Goal: Task Accomplishment & Management: Manage account settings

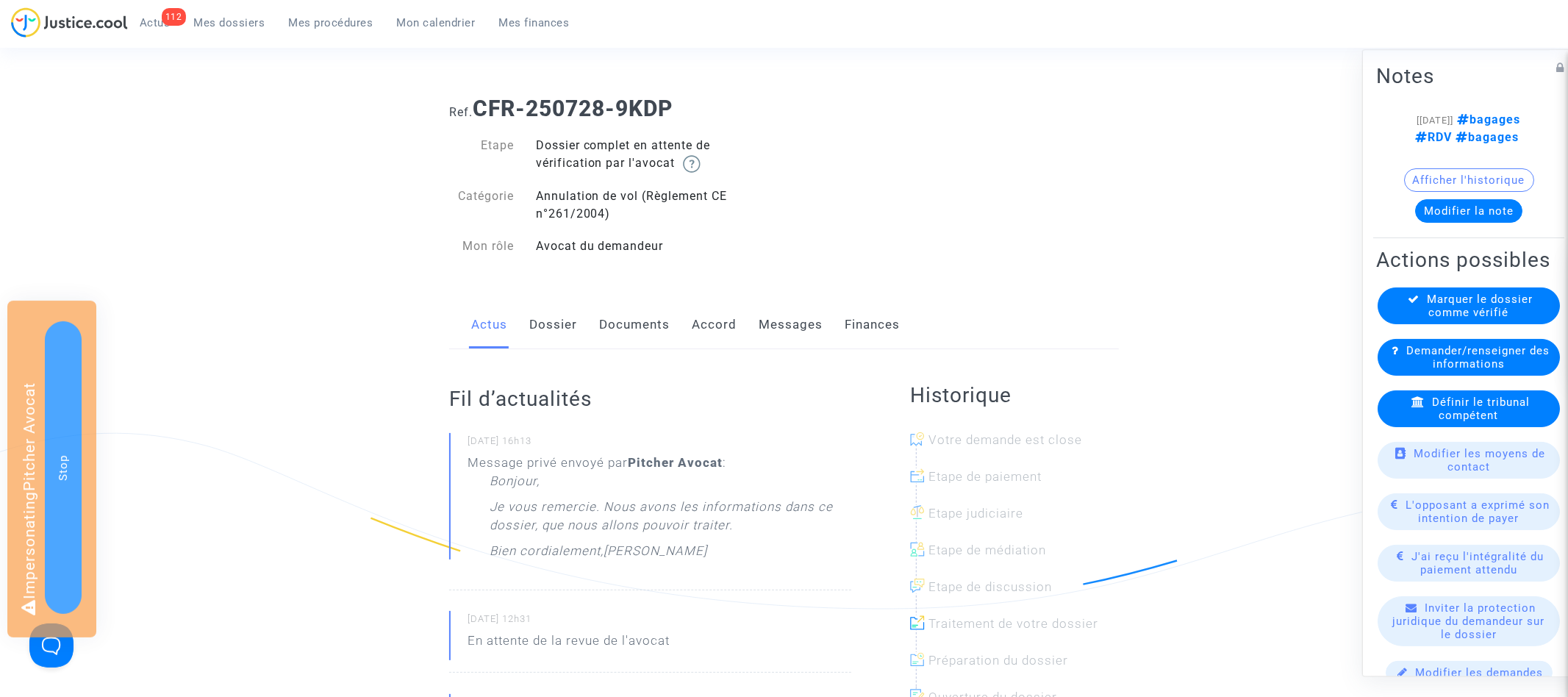
click at [563, 328] on link "Dossier" at bounding box center [553, 324] width 48 height 48
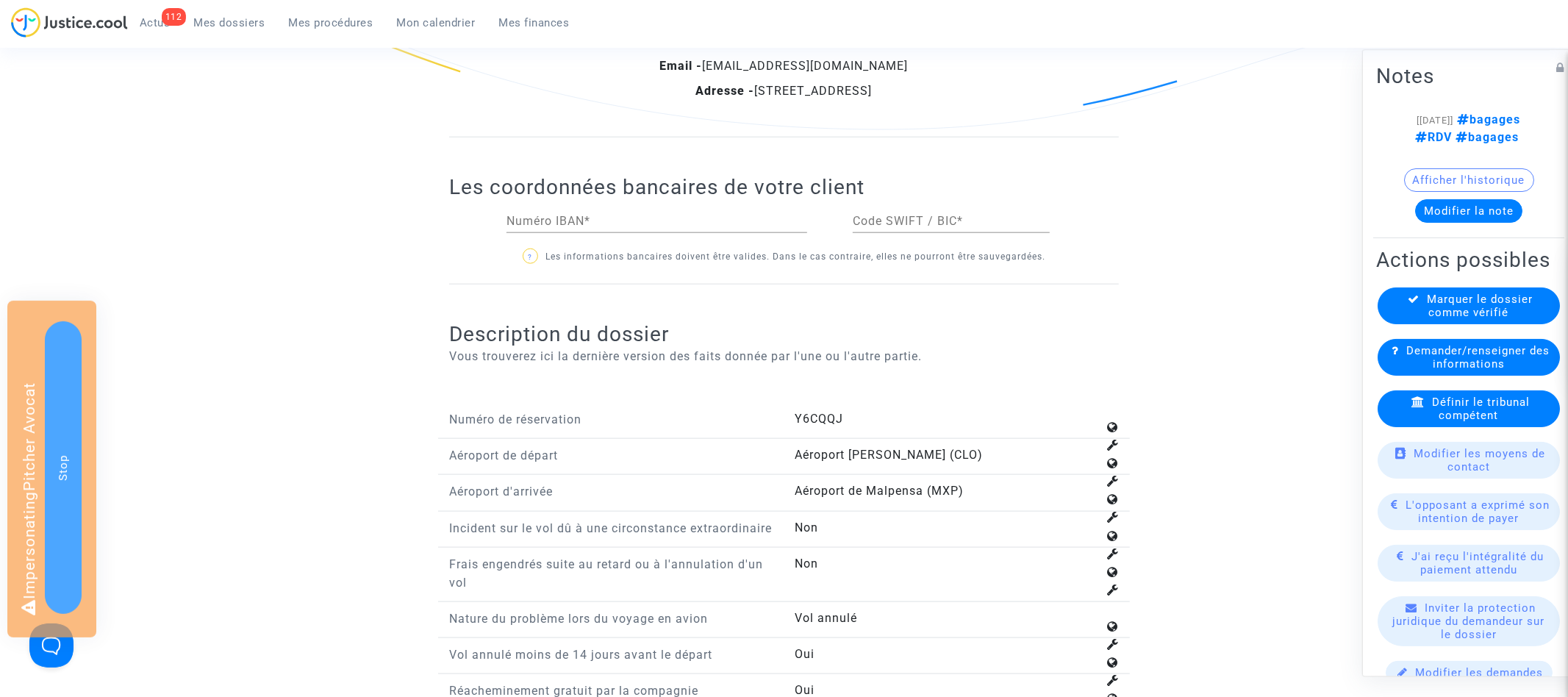
scroll to position [1934, 0]
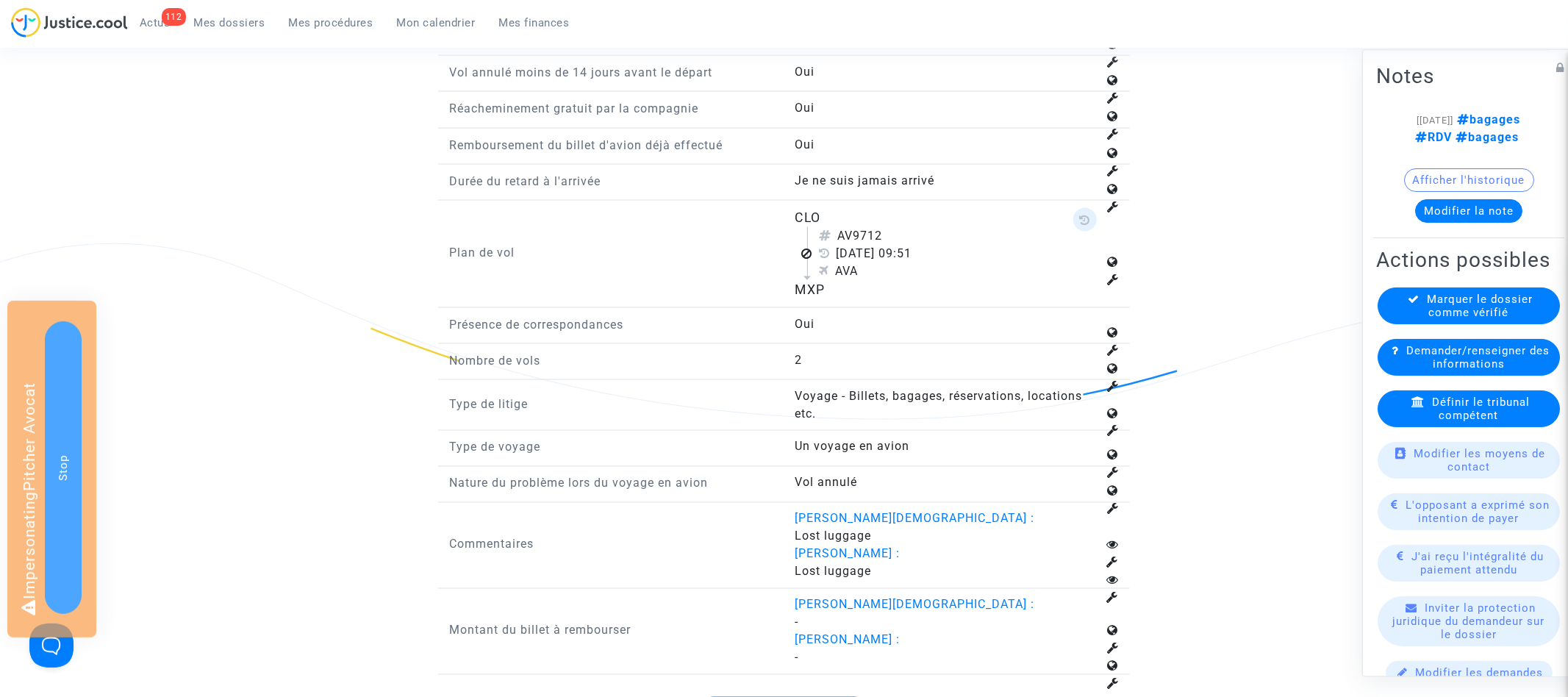
click at [1087, 226] on icon at bounding box center [1085, 220] width 11 height 11
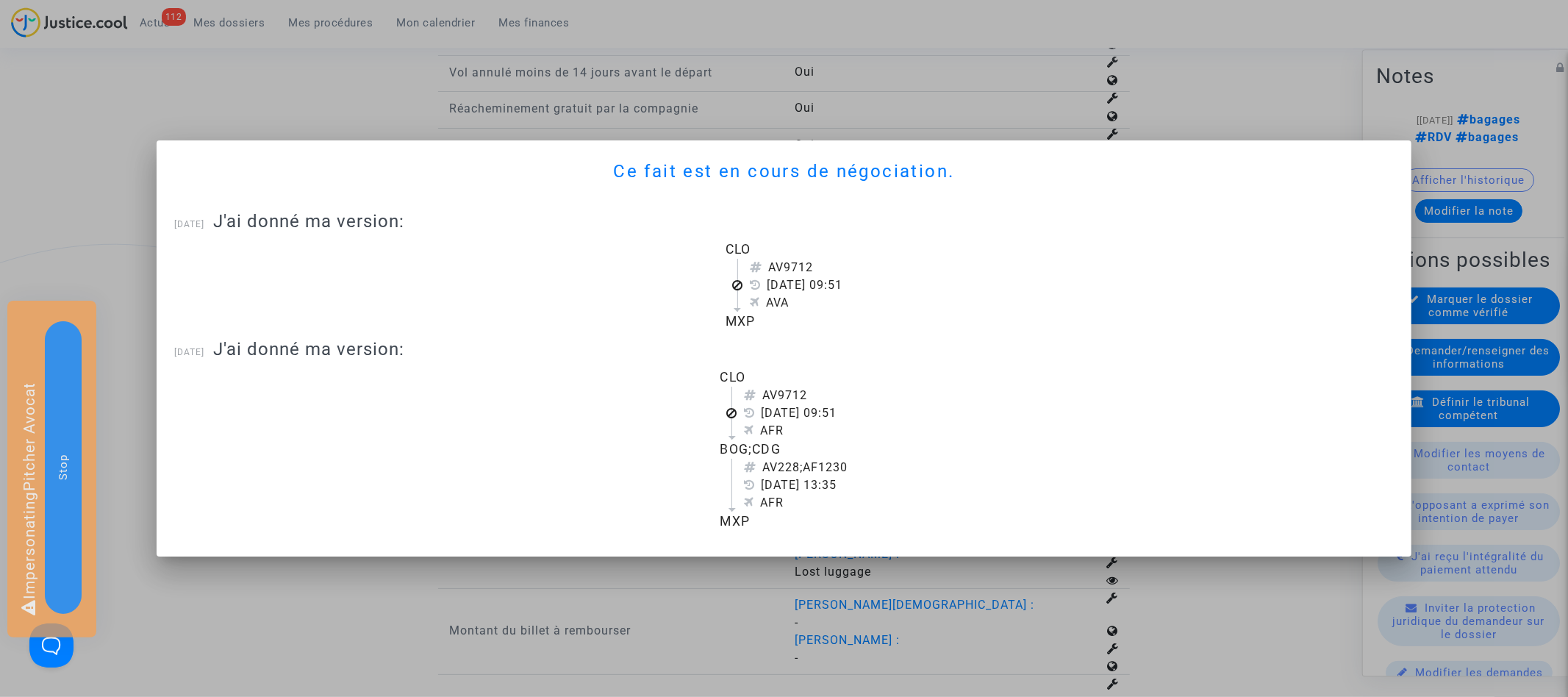
click at [1184, 77] on div at bounding box center [784, 348] width 1568 height 697
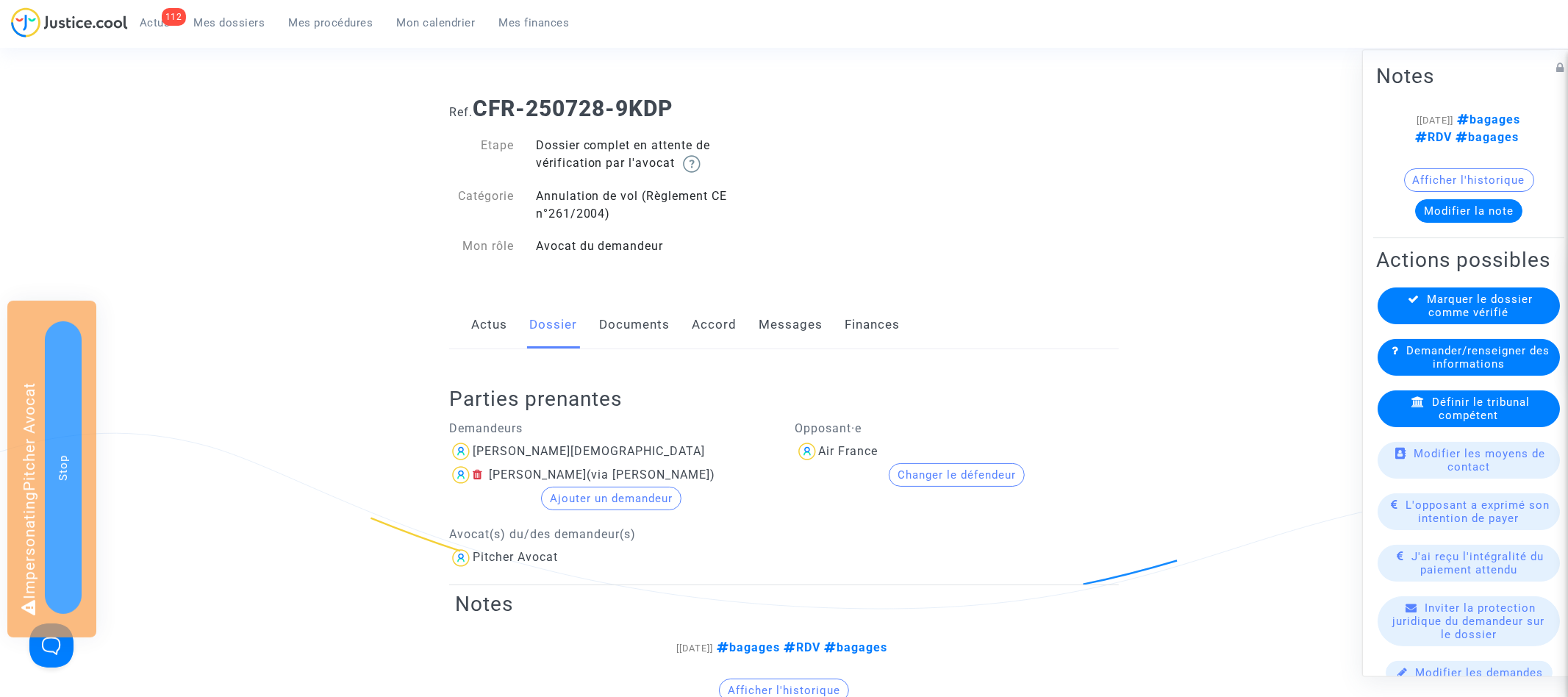
click at [626, 330] on link "Documents" at bounding box center [634, 324] width 71 height 48
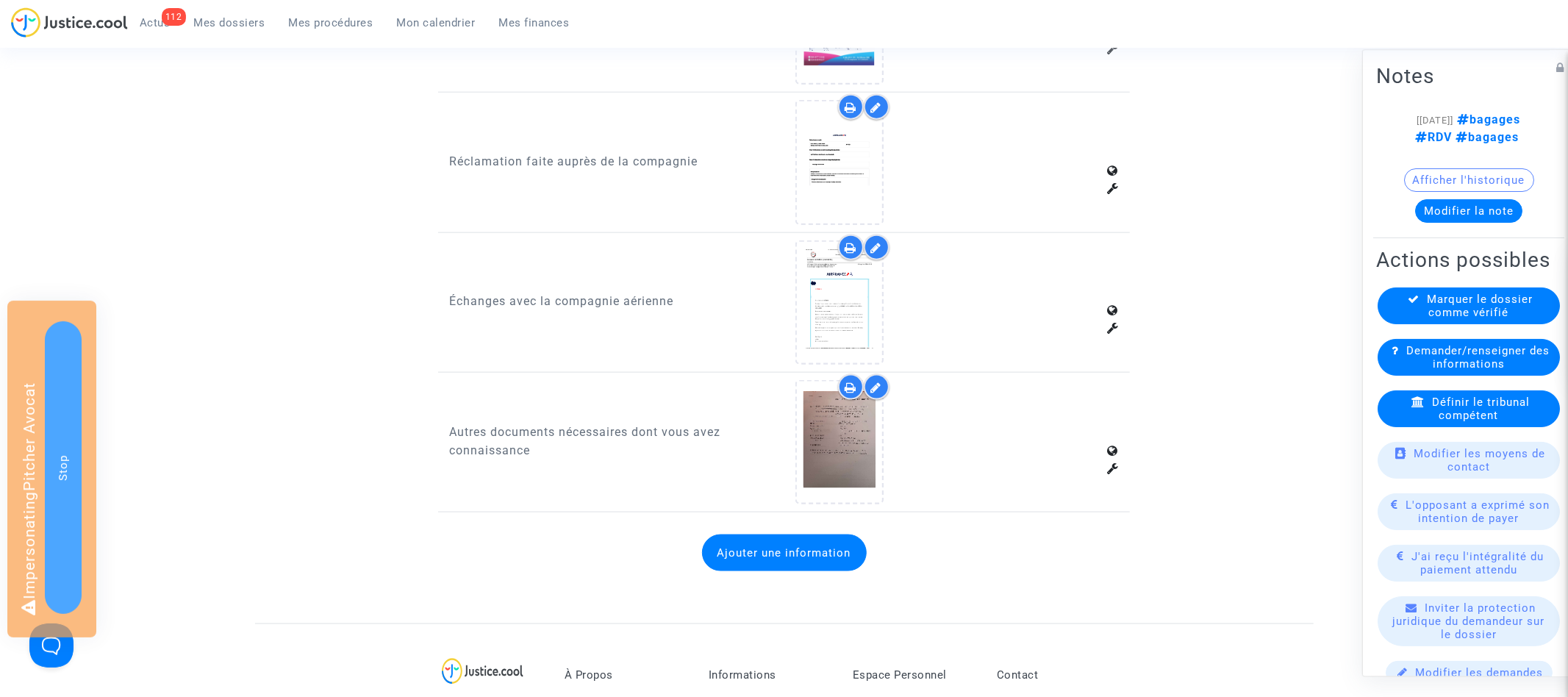
scroll to position [1377, 0]
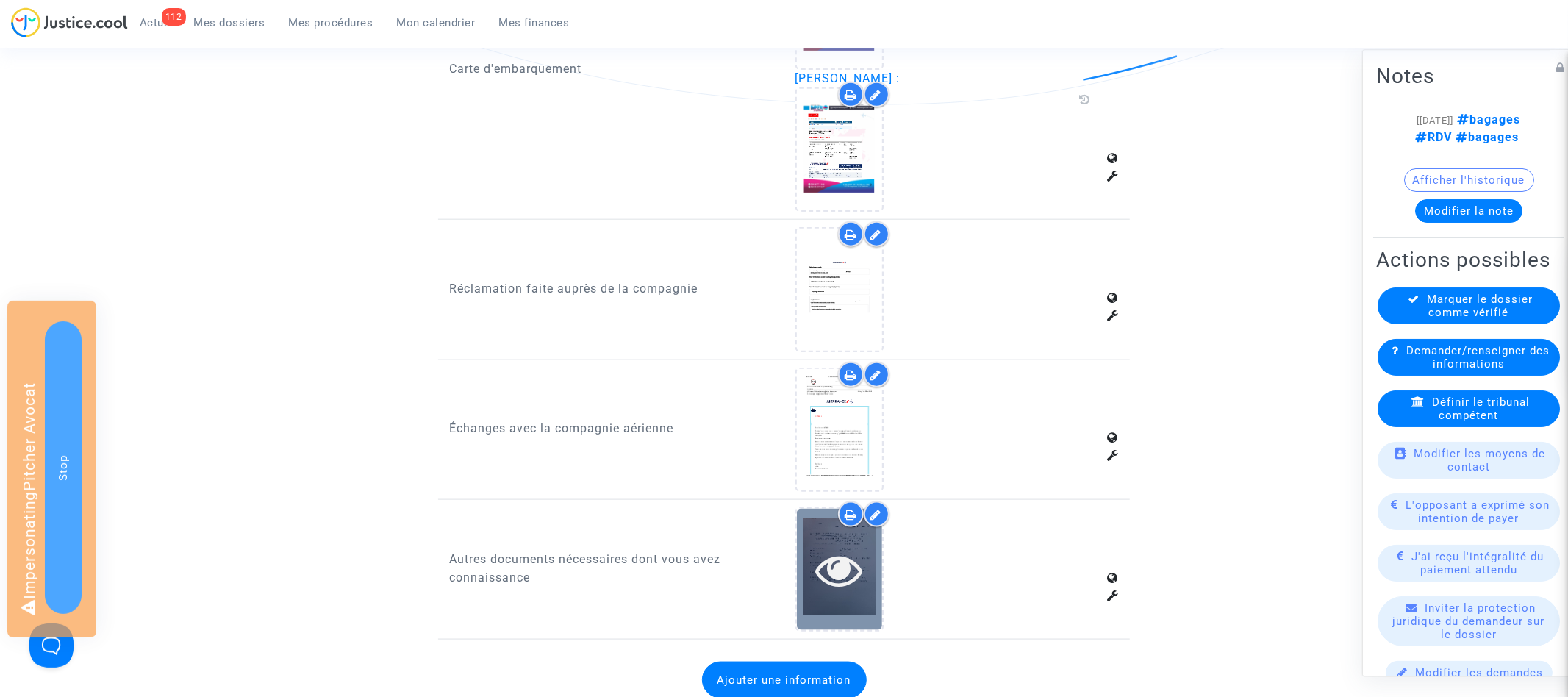
click at [848, 552] on icon at bounding box center [839, 570] width 48 height 47
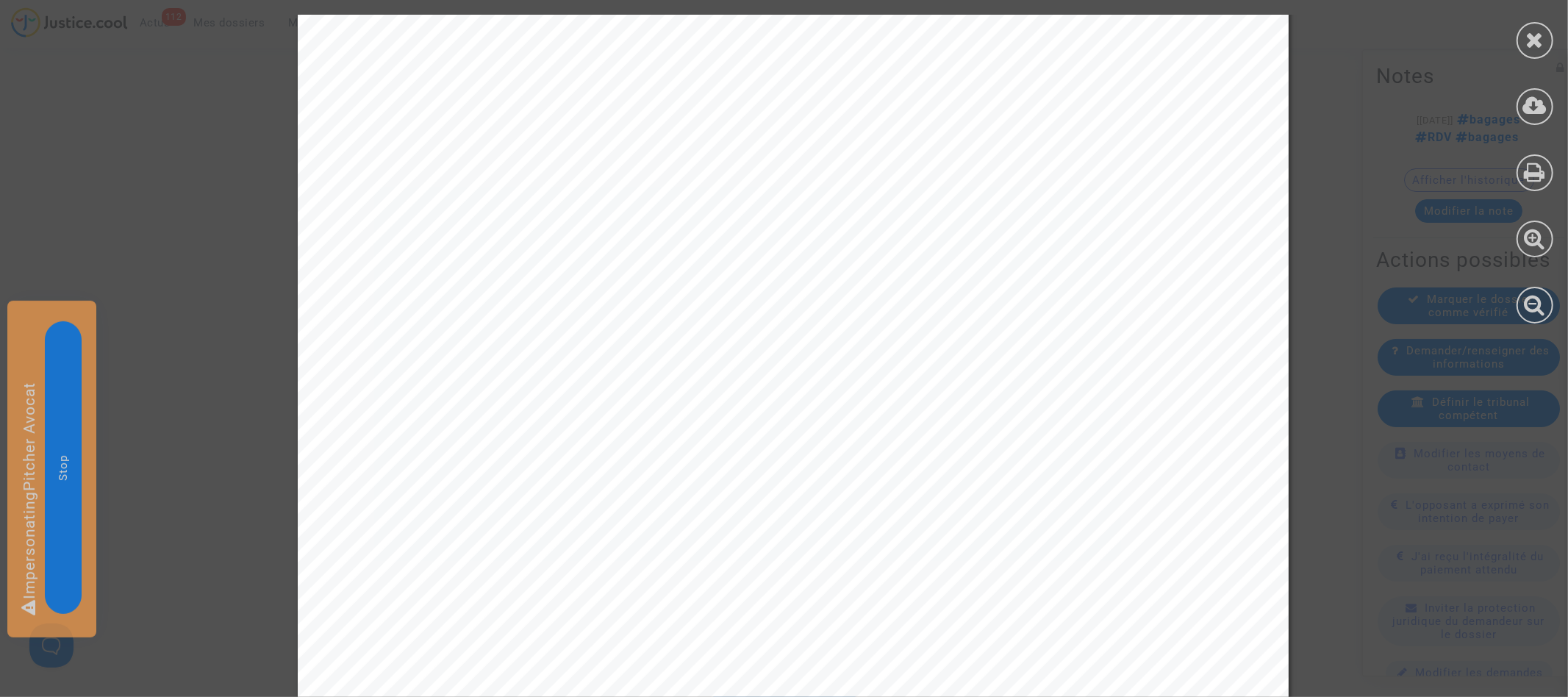
scroll to position [264, 0]
click at [1529, 53] on div at bounding box center [1534, 40] width 37 height 37
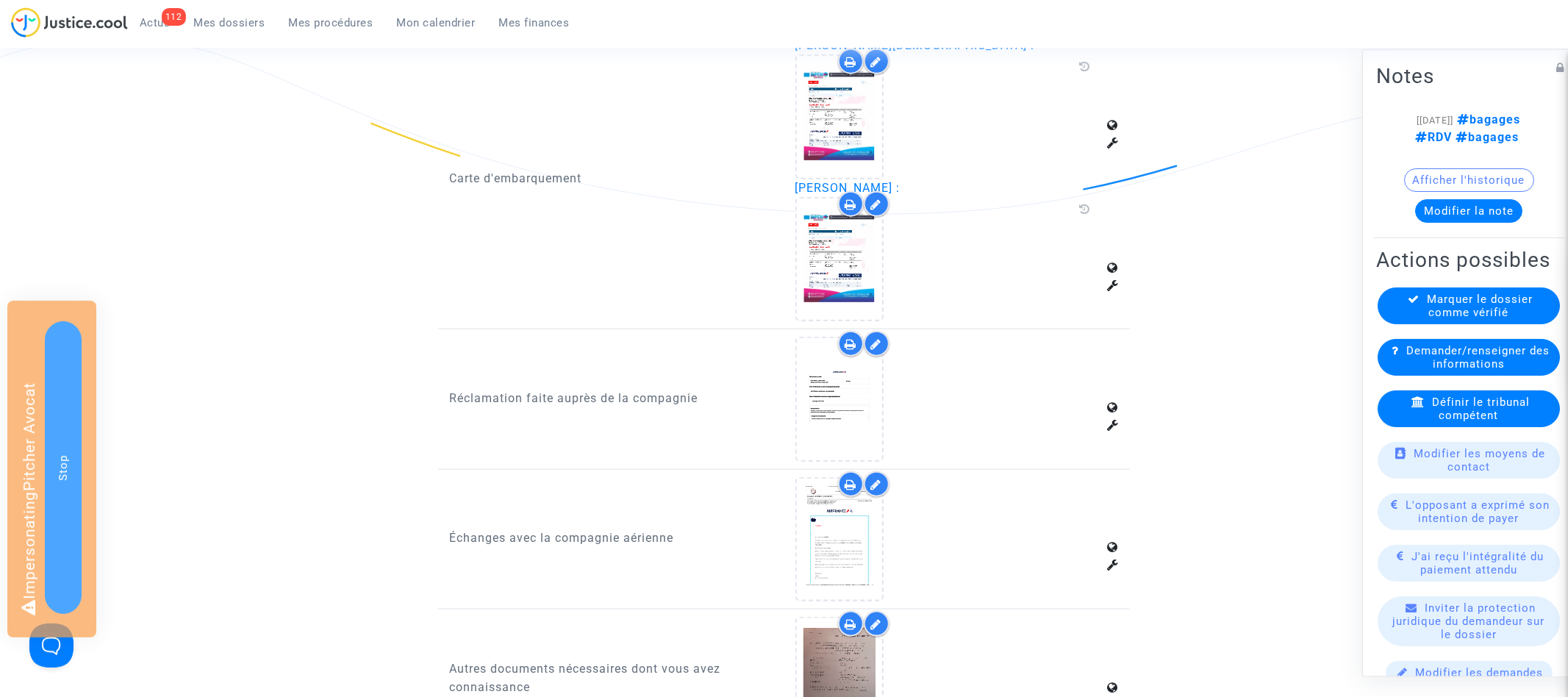
scroll to position [1178, 0]
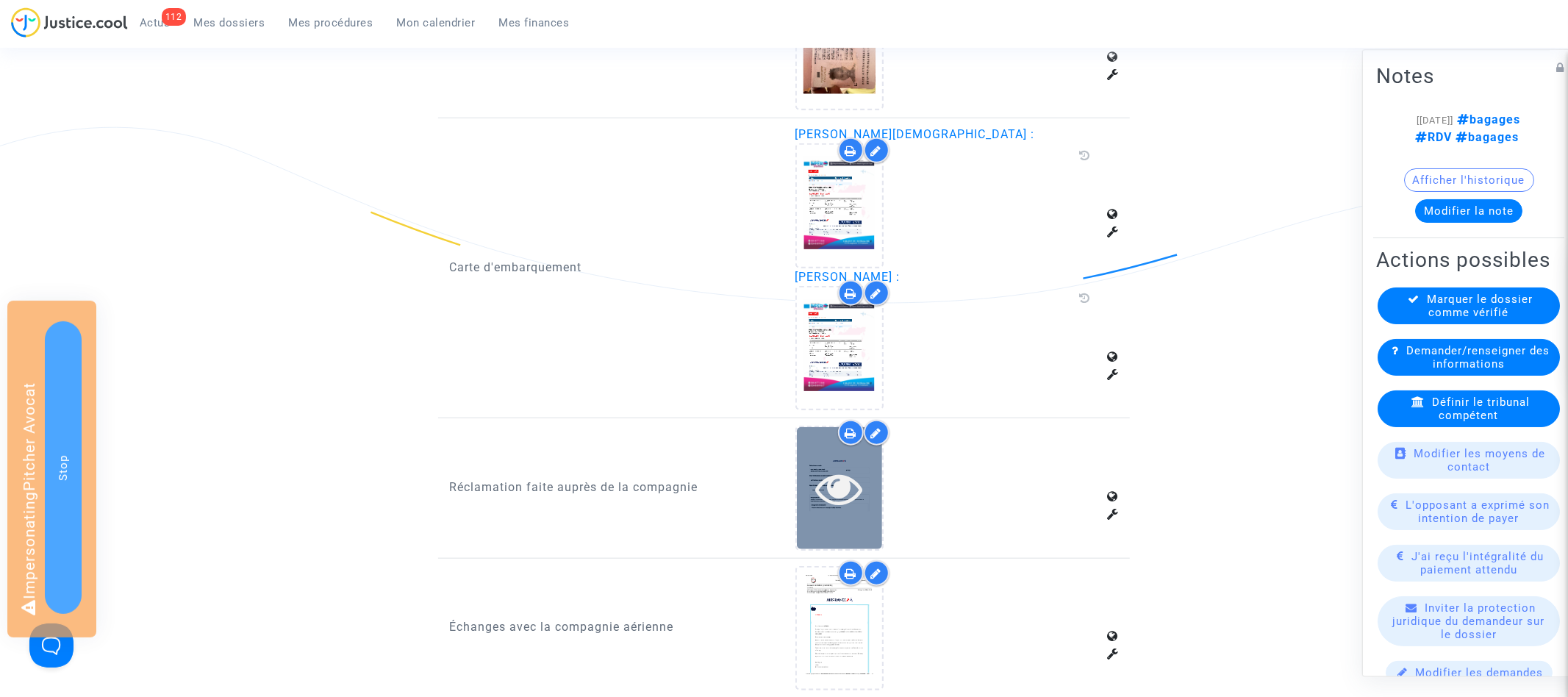
click at [837, 484] on icon at bounding box center [839, 488] width 48 height 47
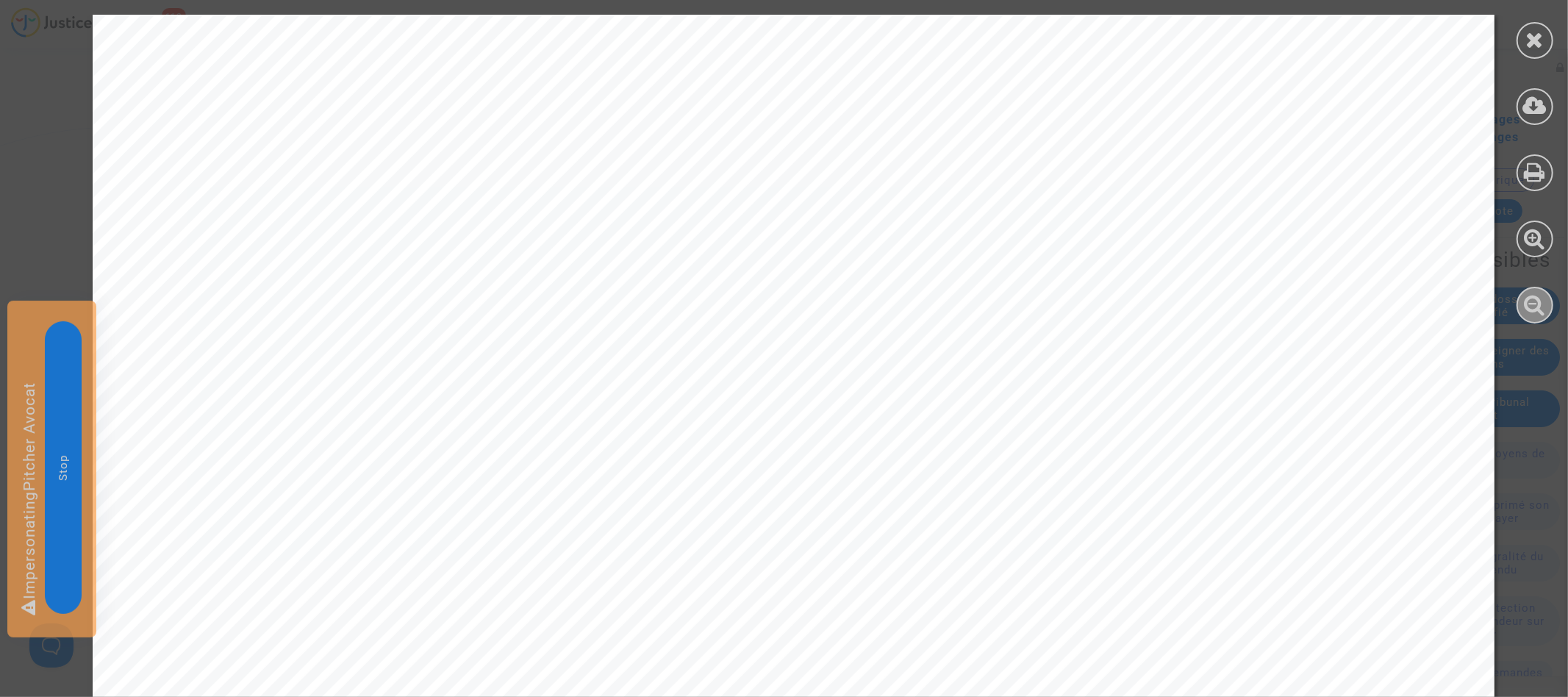
click at [1535, 314] on icon at bounding box center [1535, 304] width 21 height 22
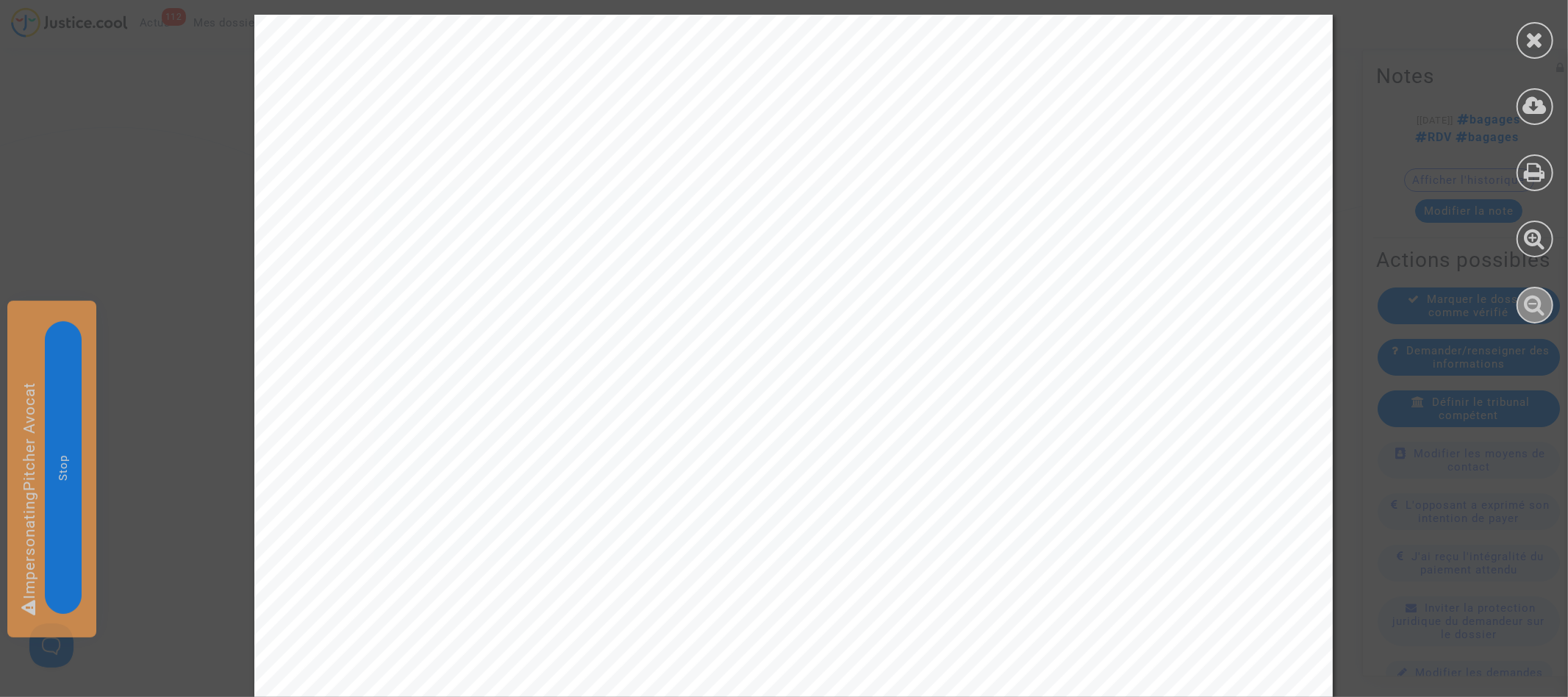
click at [1535, 314] on icon at bounding box center [1535, 304] width 21 height 22
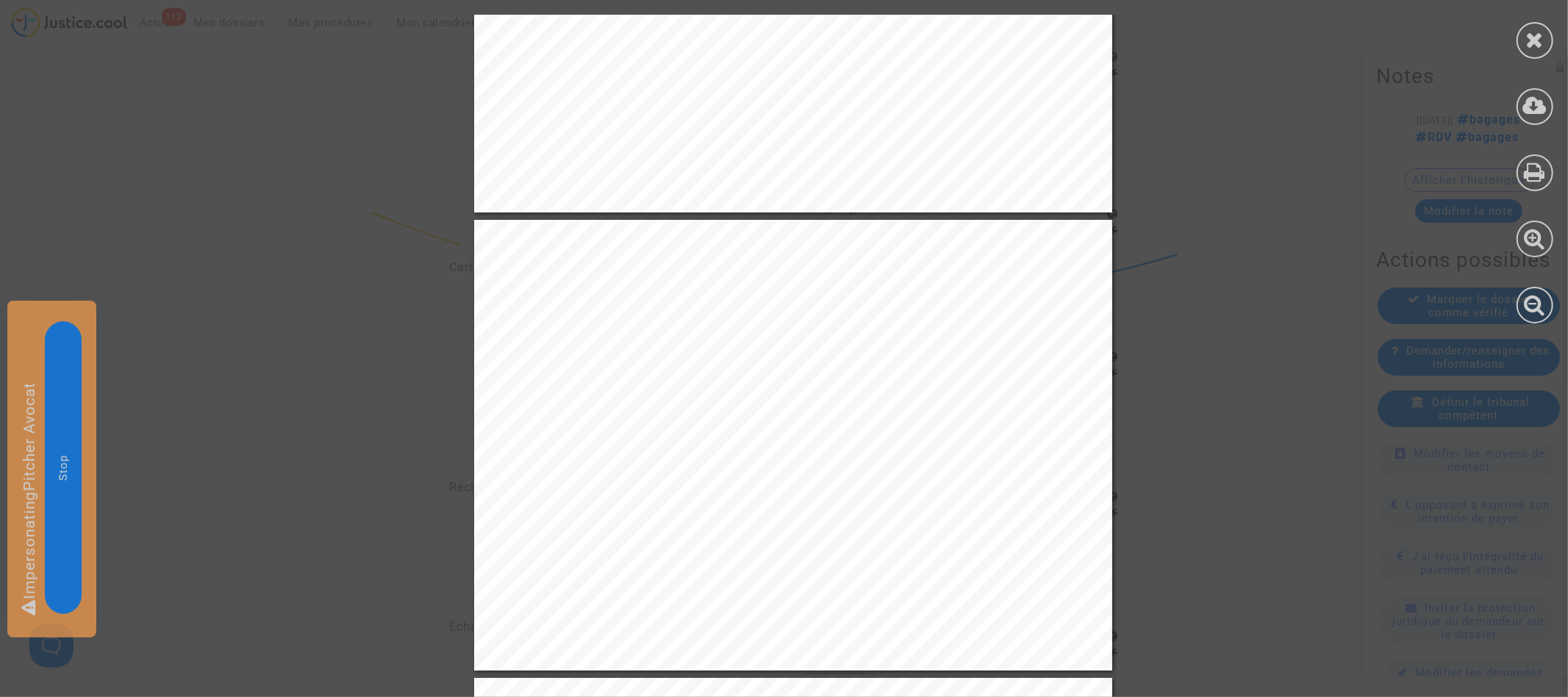
scroll to position [300, 0]
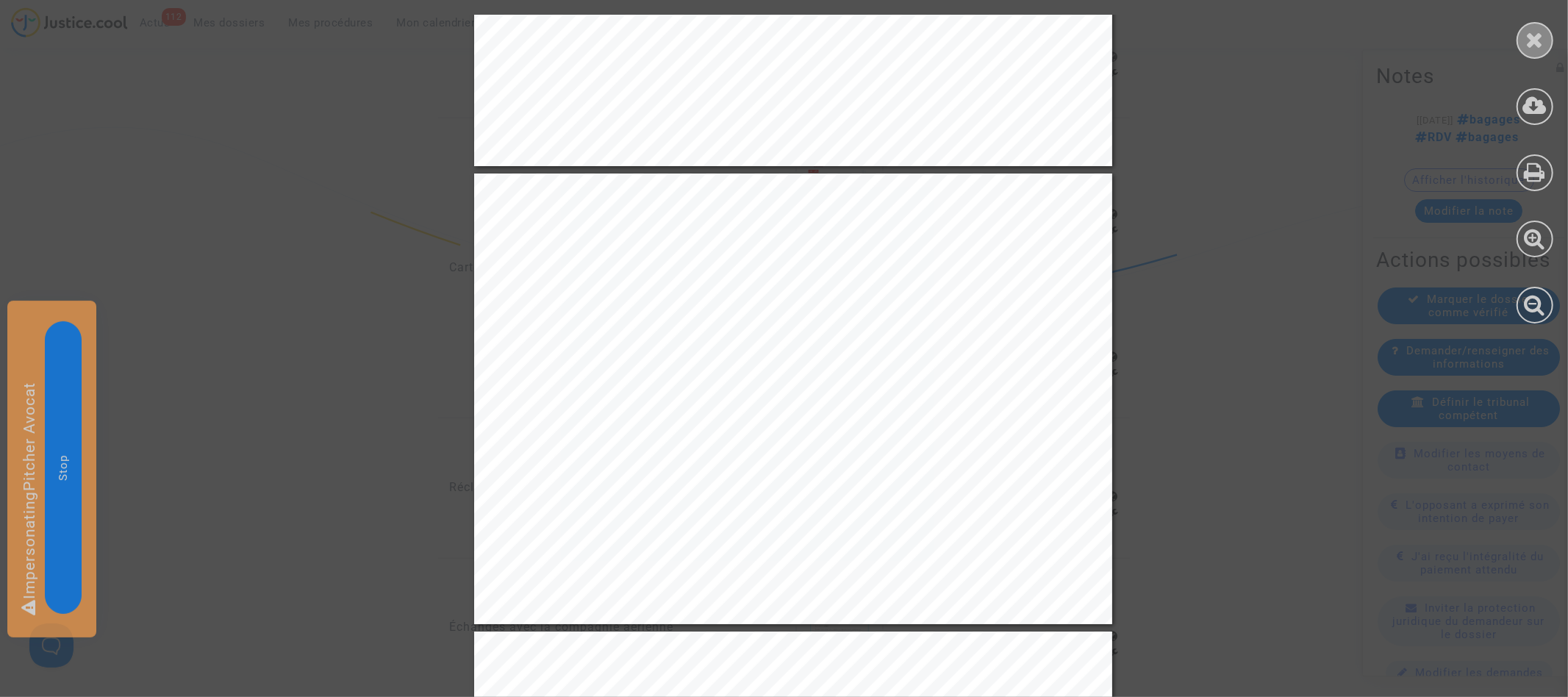
click at [1538, 40] on icon at bounding box center [1535, 39] width 18 height 22
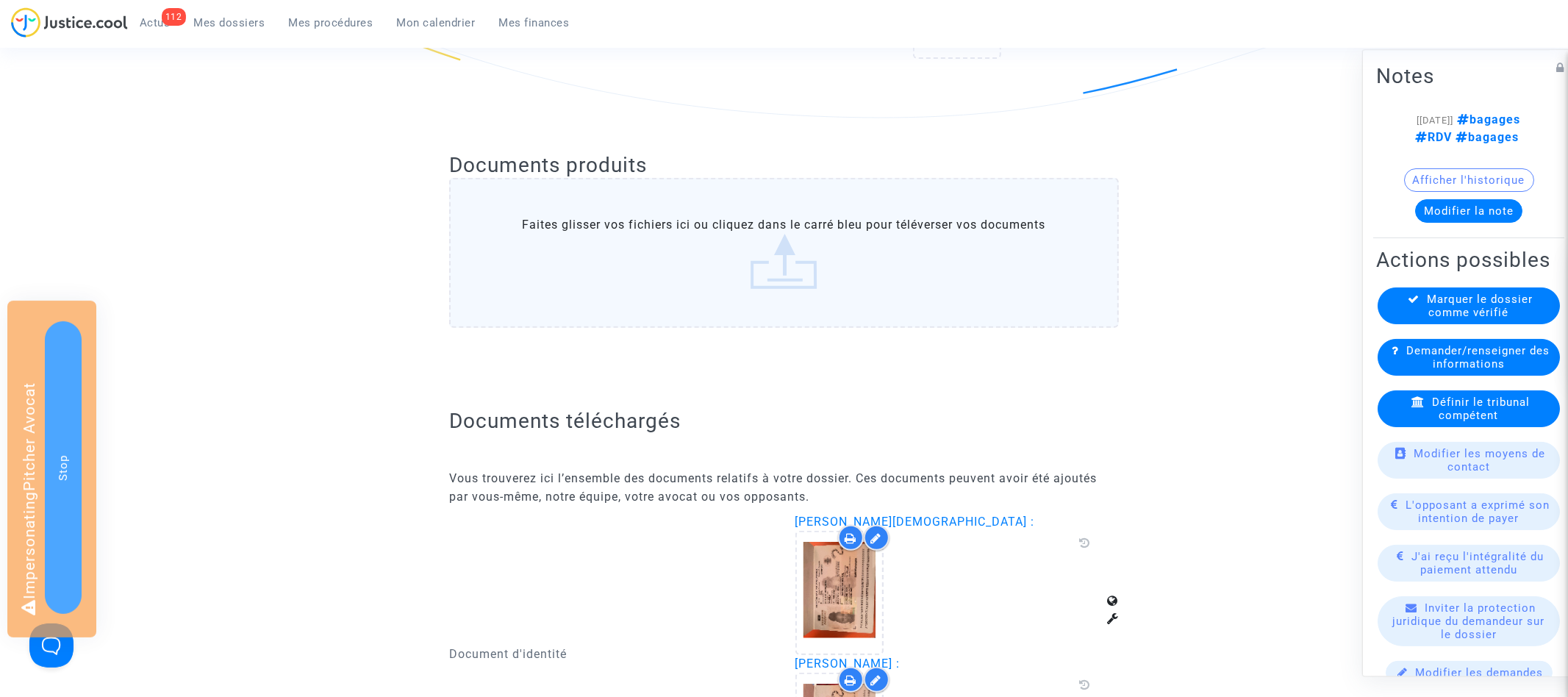
scroll to position [0, 0]
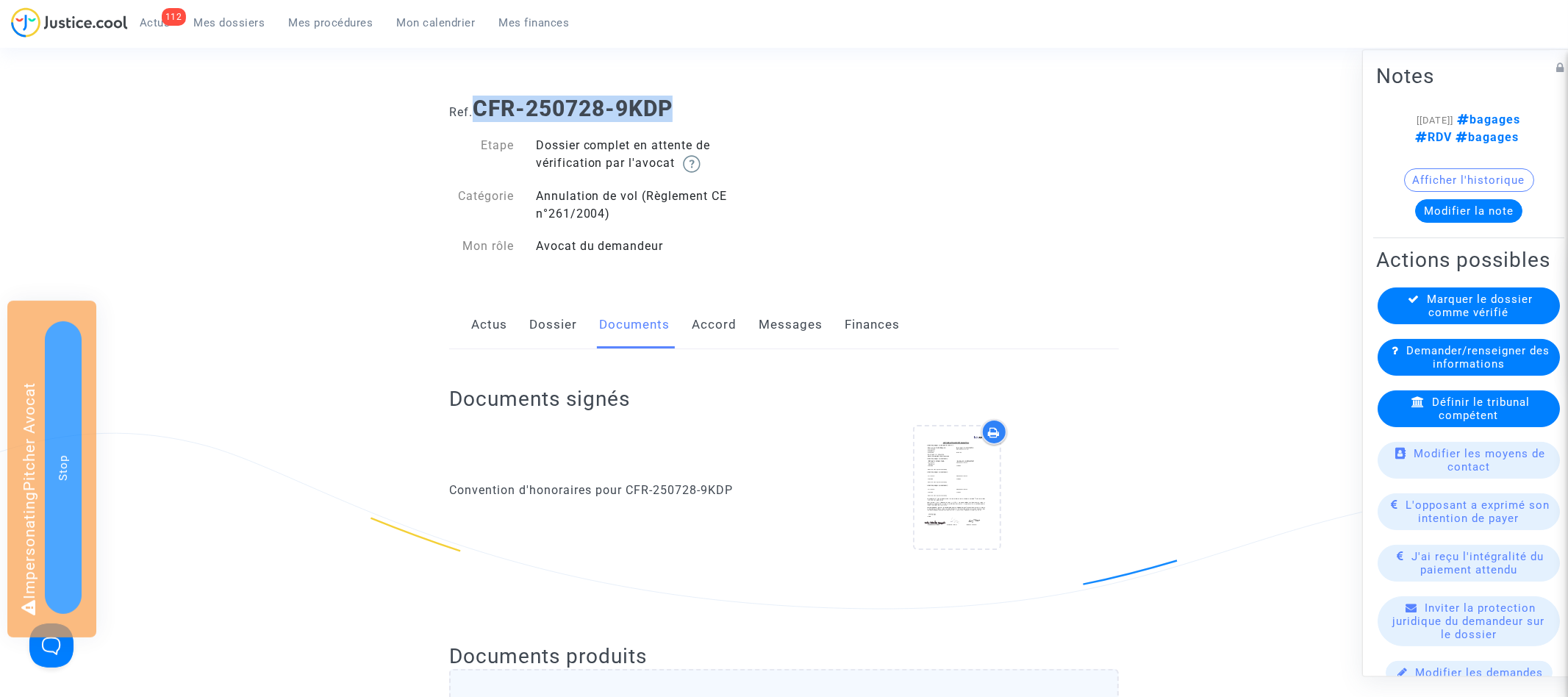
drag, startPoint x: 481, startPoint y: 104, endPoint x: 761, endPoint y: 103, distance: 280.0
click at [761, 103] on h1 "Ref. CFR-250728-9KDP" at bounding box center [784, 108] width 670 height 26
copy b "CFR-250728-9KDP"
click at [249, 25] on span "Mes dossiers" at bounding box center [230, 23] width 71 height 13
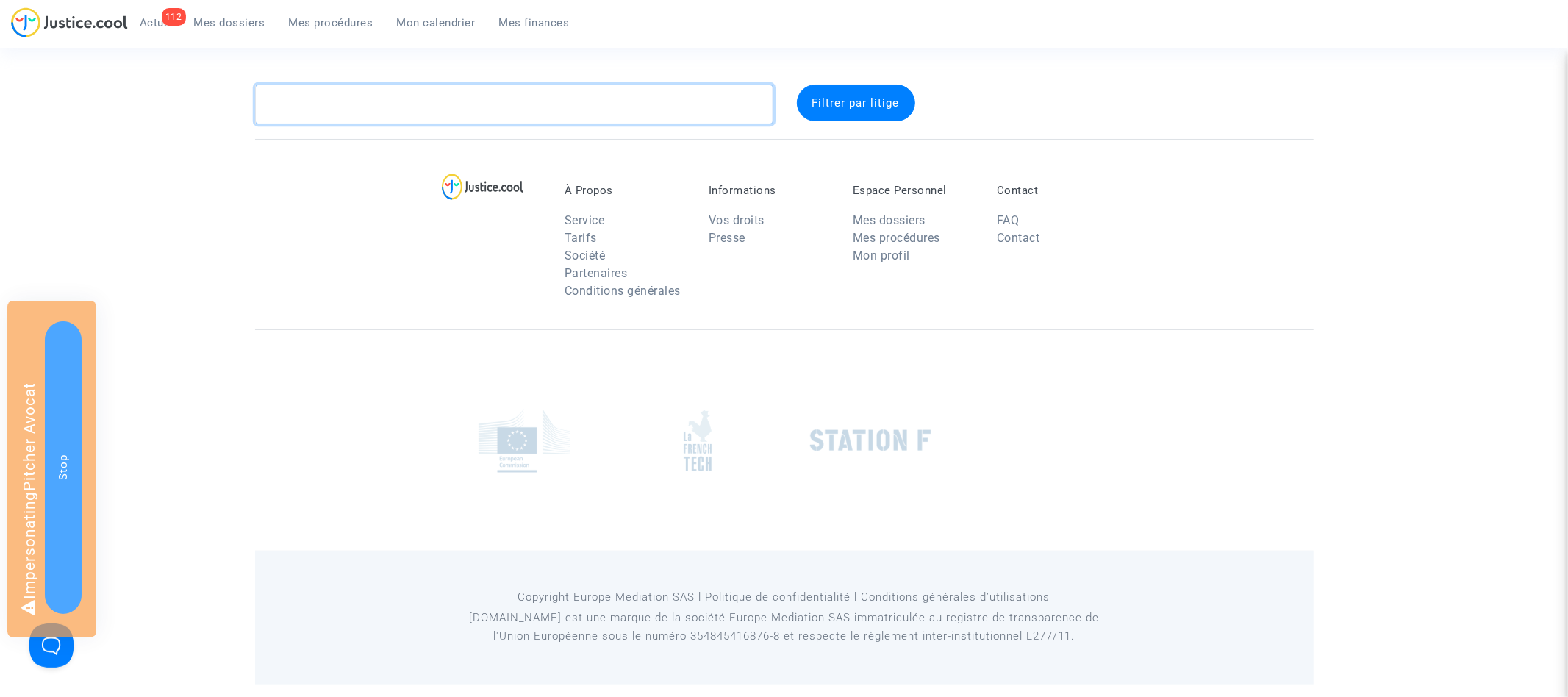
click at [405, 97] on textarea at bounding box center [514, 104] width 519 height 39
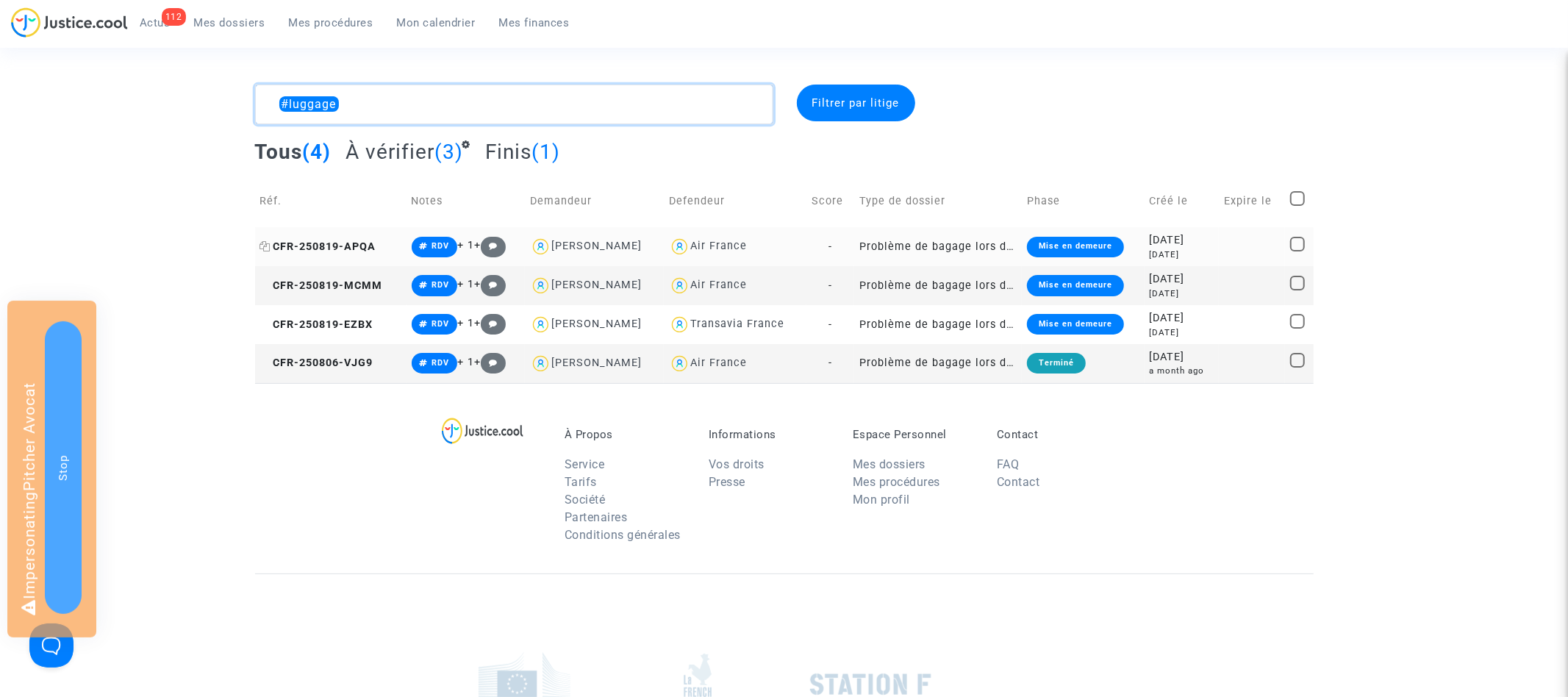
type textarea "#luggage"
click at [267, 248] on icon at bounding box center [265, 246] width 11 height 11
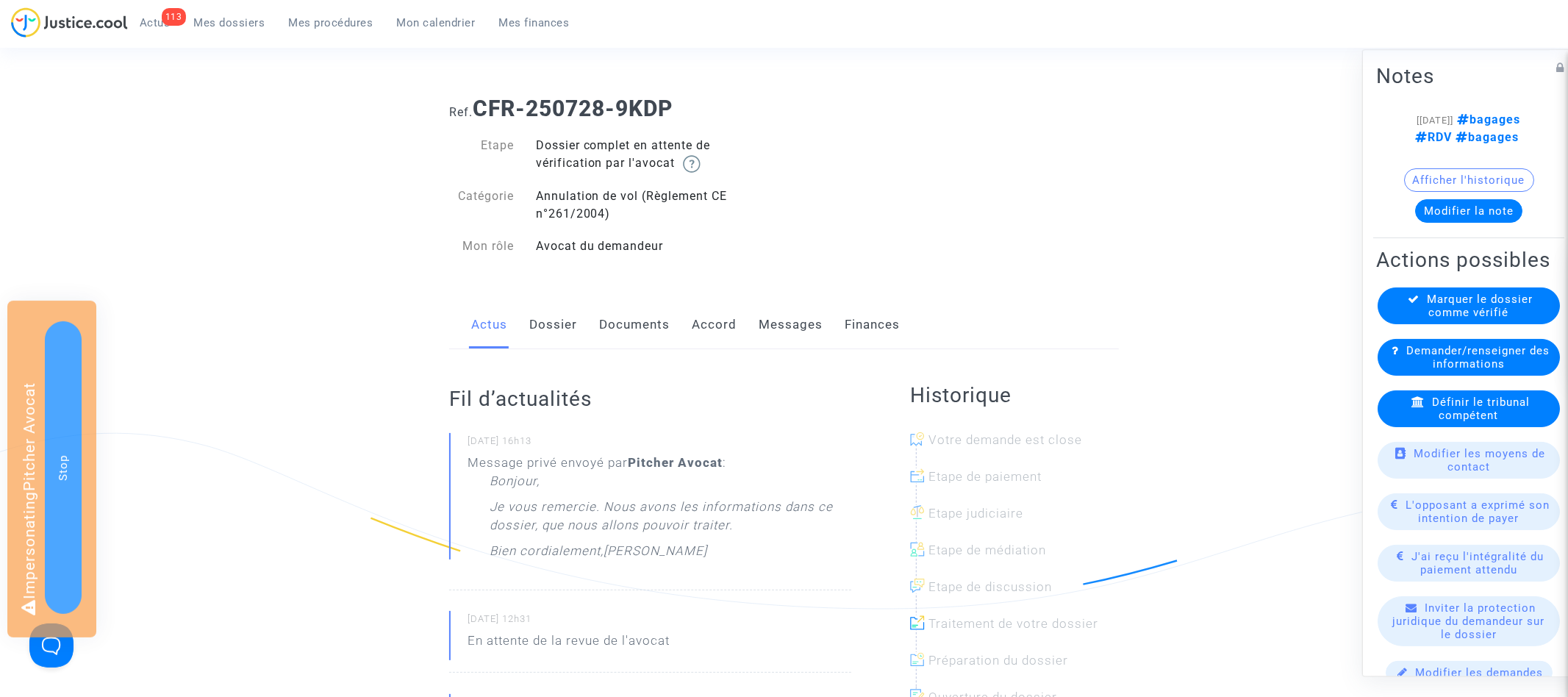
click at [647, 339] on link "Documents" at bounding box center [634, 324] width 71 height 48
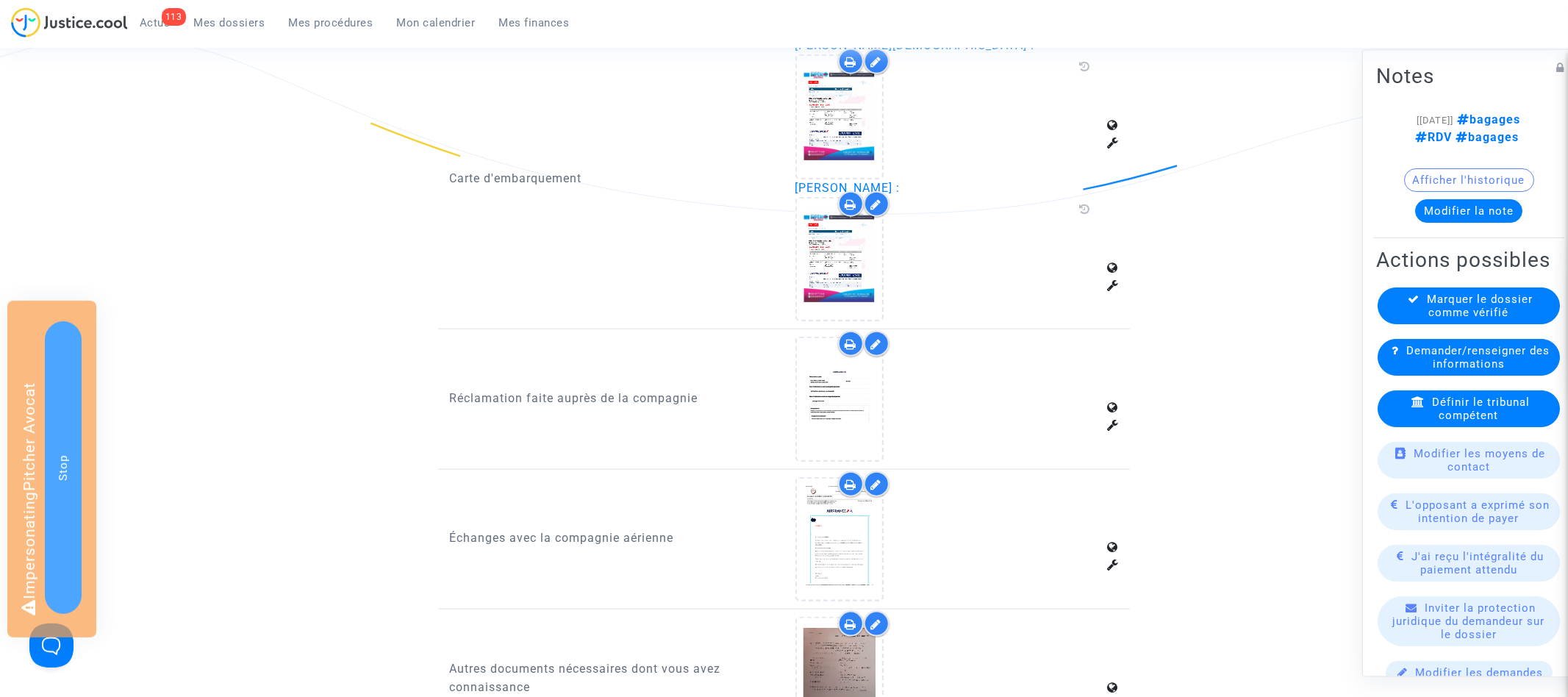
scroll to position [1445, 0]
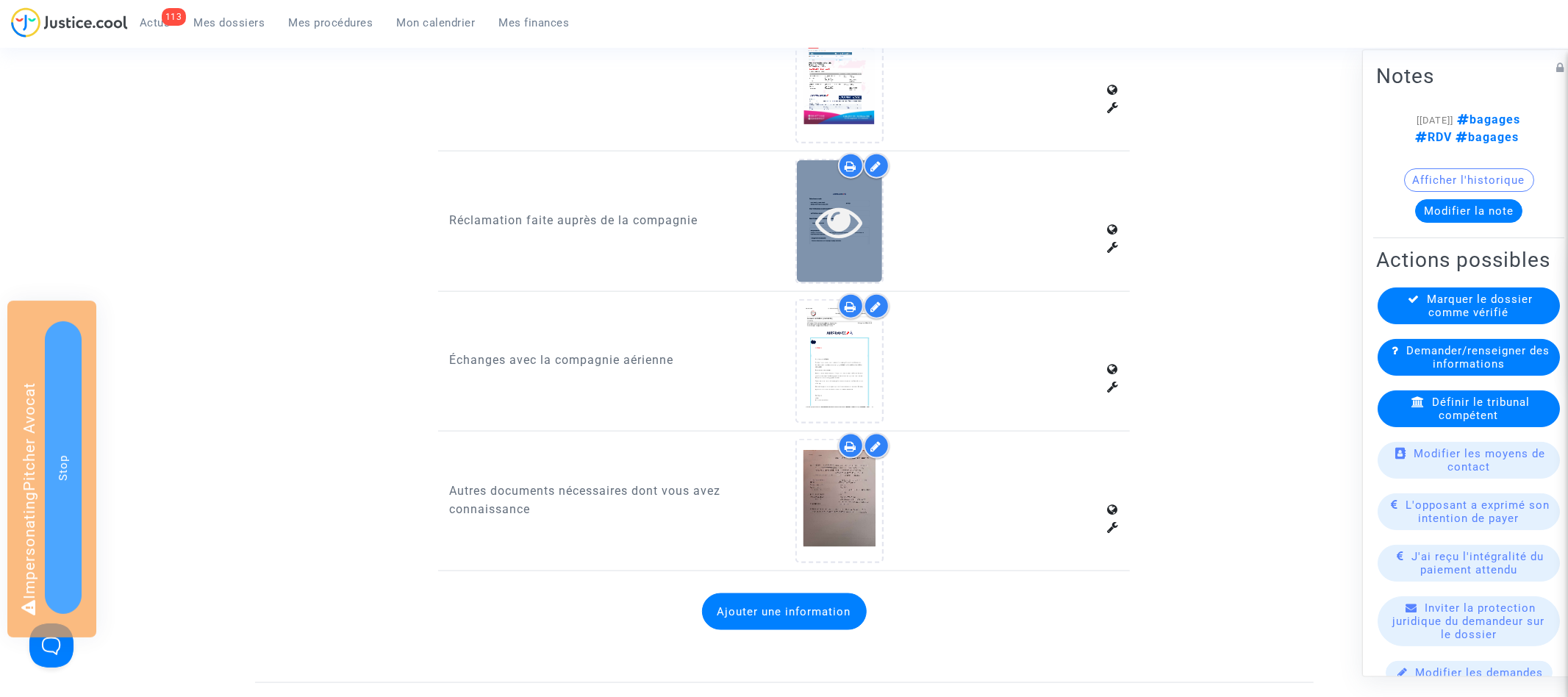
click at [849, 207] on icon at bounding box center [839, 221] width 48 height 47
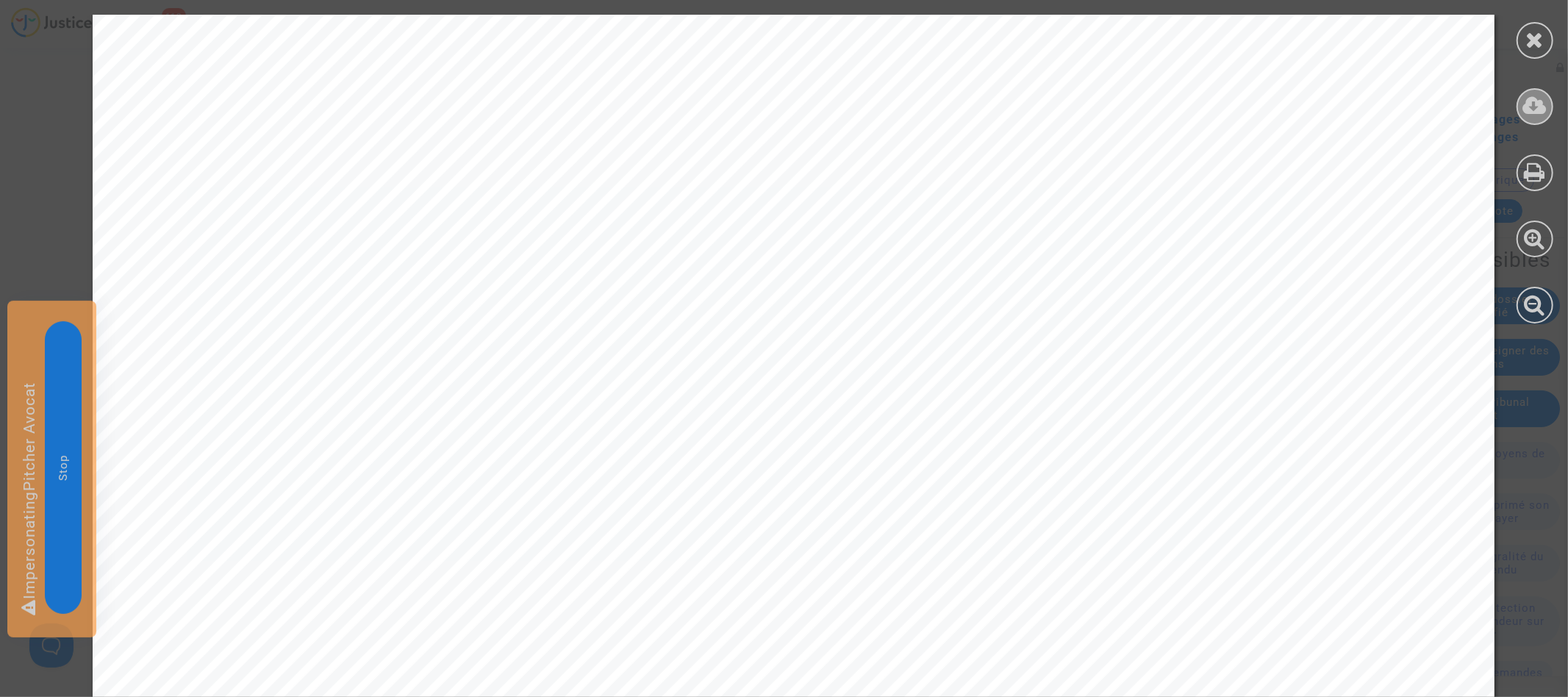
click at [1521, 117] on div at bounding box center [1534, 107] width 37 height 37
click at [1546, 39] on div at bounding box center [1534, 40] width 37 height 37
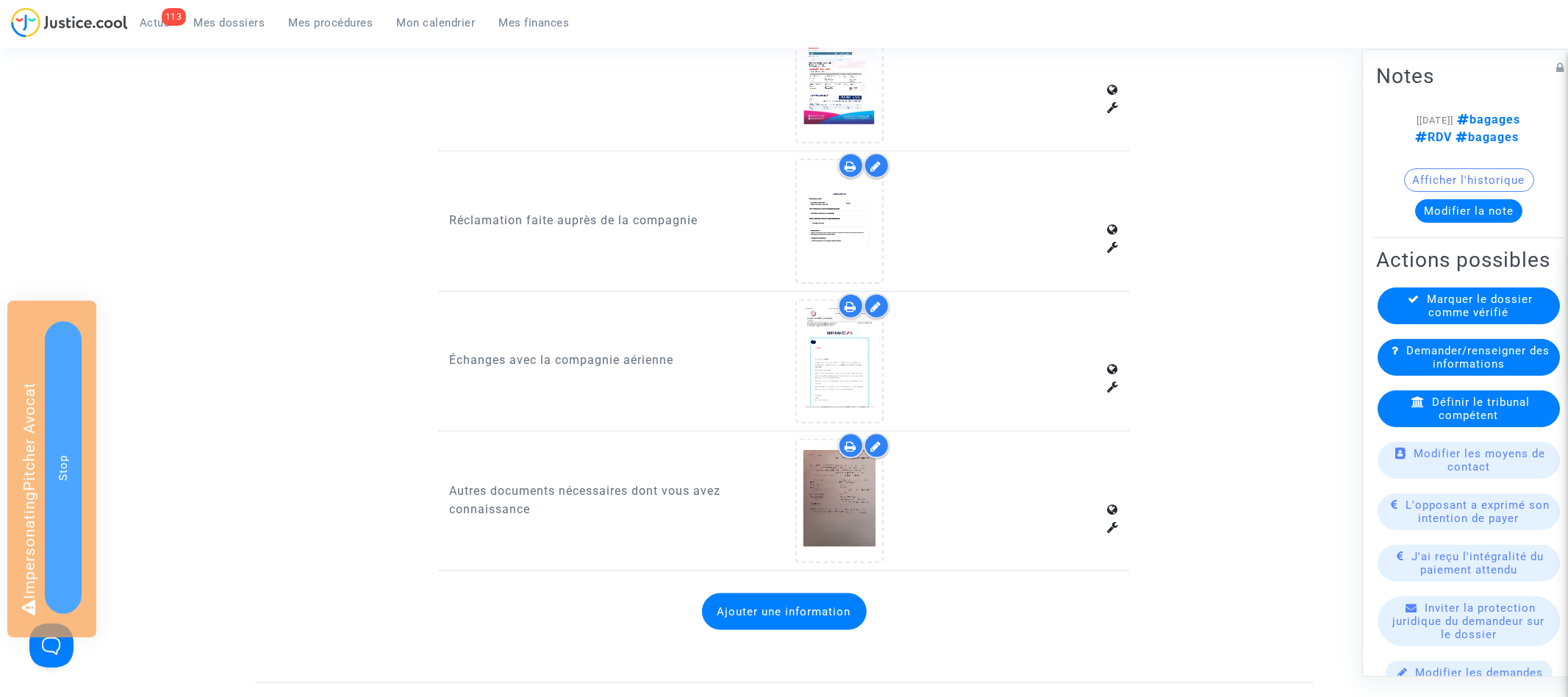
scroll to position [1447, 0]
click at [881, 299] on icon at bounding box center [876, 305] width 11 height 11
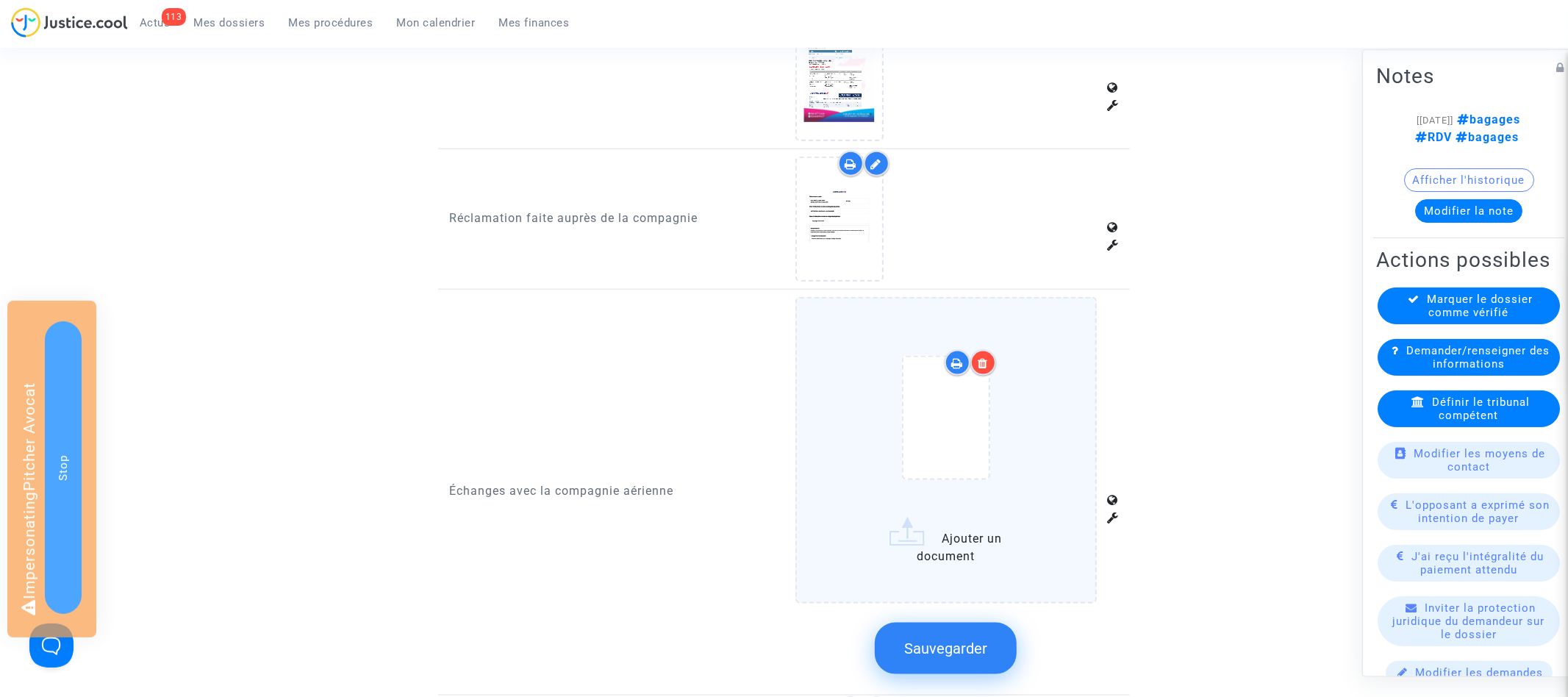
click at [924, 522] on label "Ajouter un document" at bounding box center [946, 451] width 302 height 307
click at [0, 0] on input "Ajouter un document" at bounding box center [0, 0] width 0 height 0
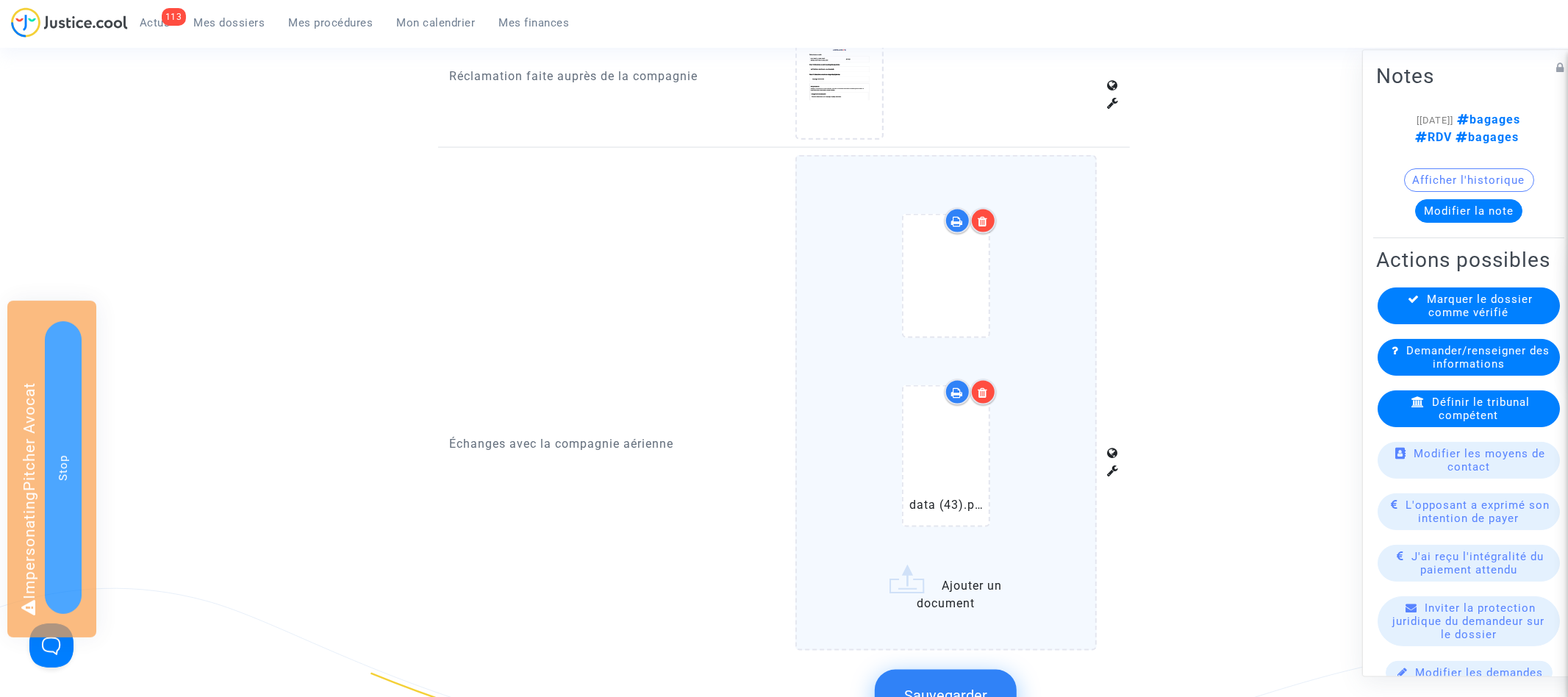
scroll to position [1642, 0]
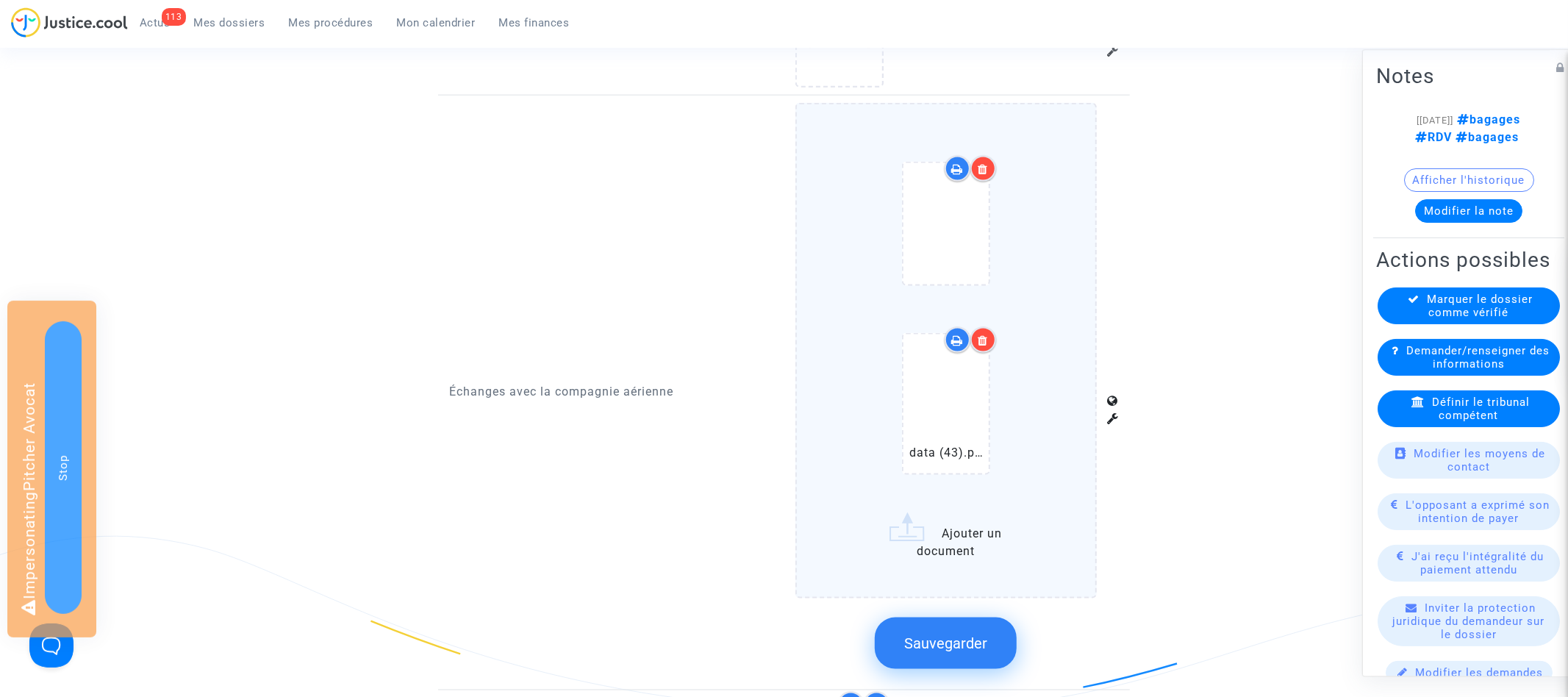
click at [1041, 415] on div "data (43).pdf" at bounding box center [946, 322] width 240 height 361
click at [0, 0] on input "data (43).pdf Ajouter un document" at bounding box center [0, 0] width 0 height 0
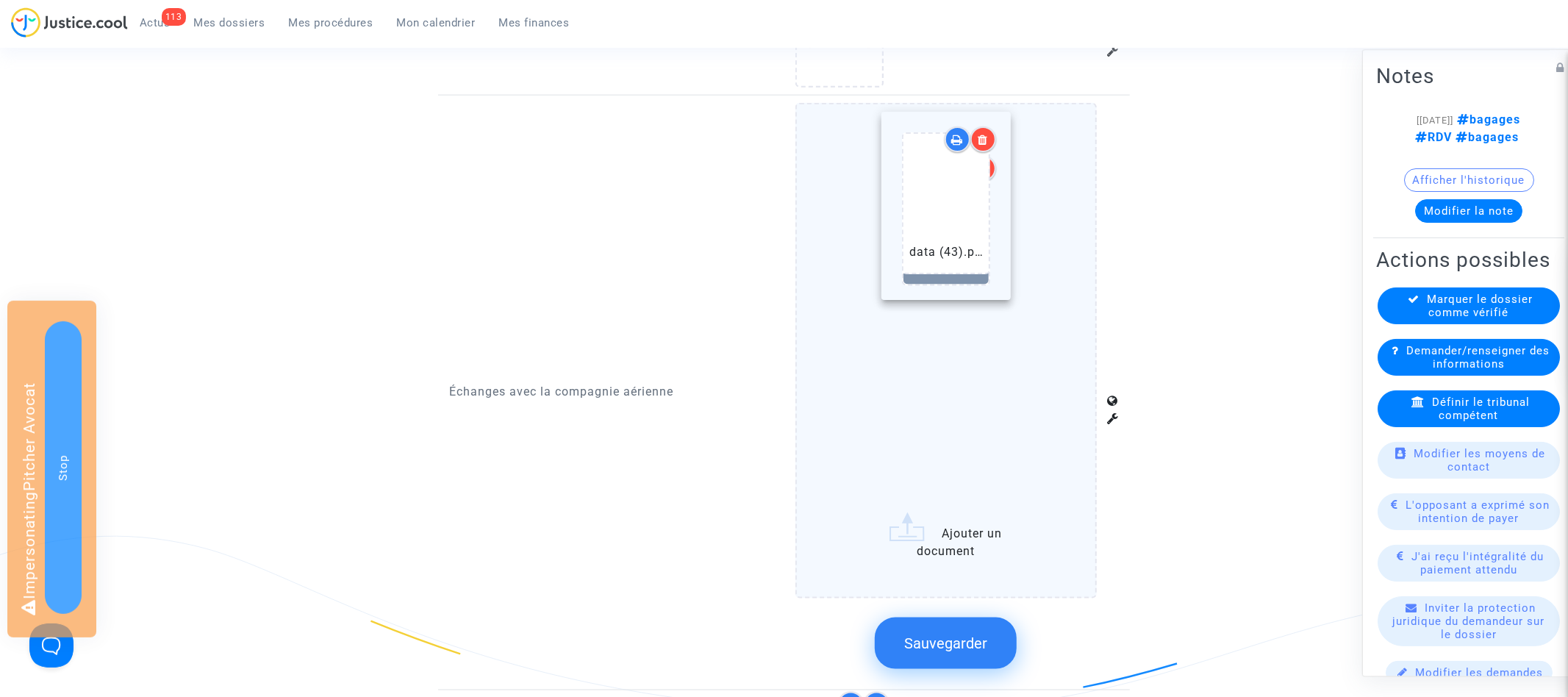
drag, startPoint x: 940, startPoint y: 385, endPoint x: 940, endPoint y: 202, distance: 183.0
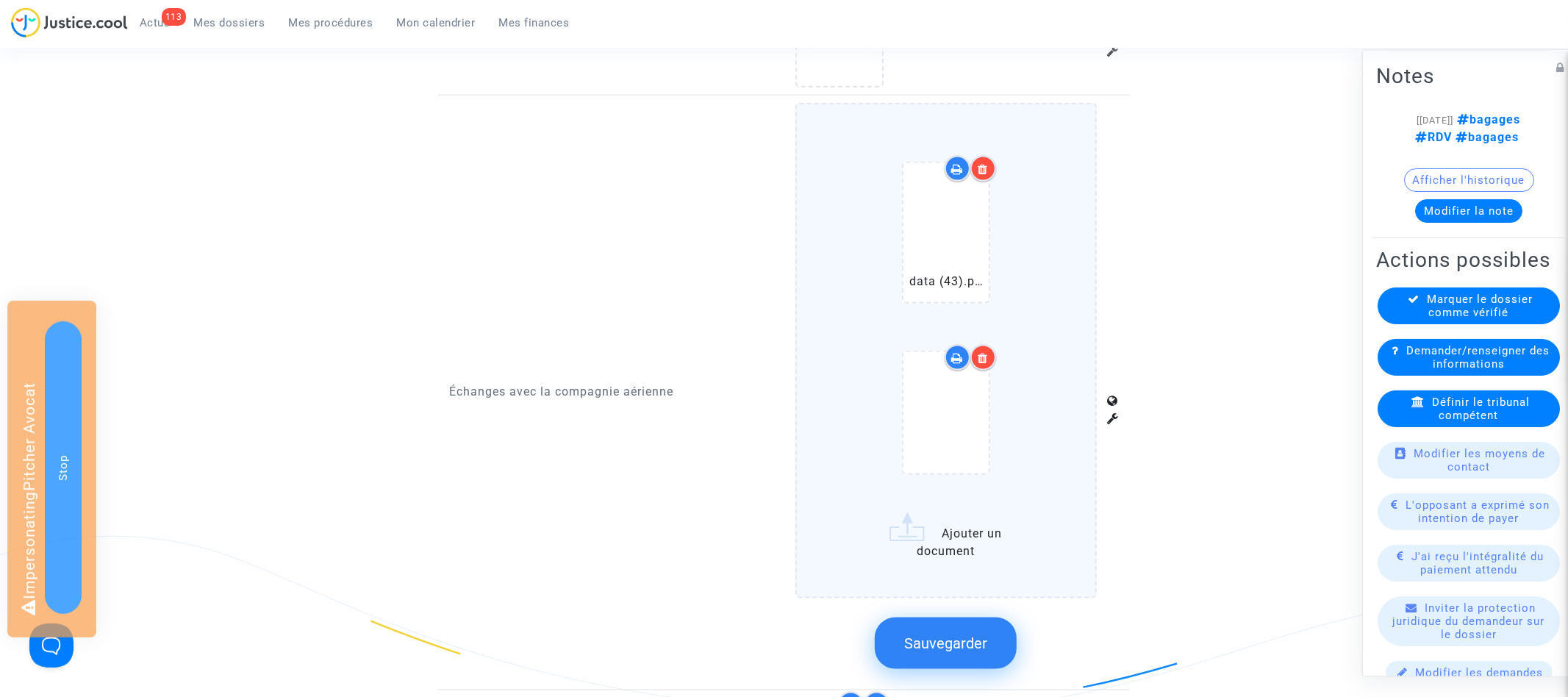
click at [949, 634] on button "Sauvegarder" at bounding box center [945, 644] width 142 height 52
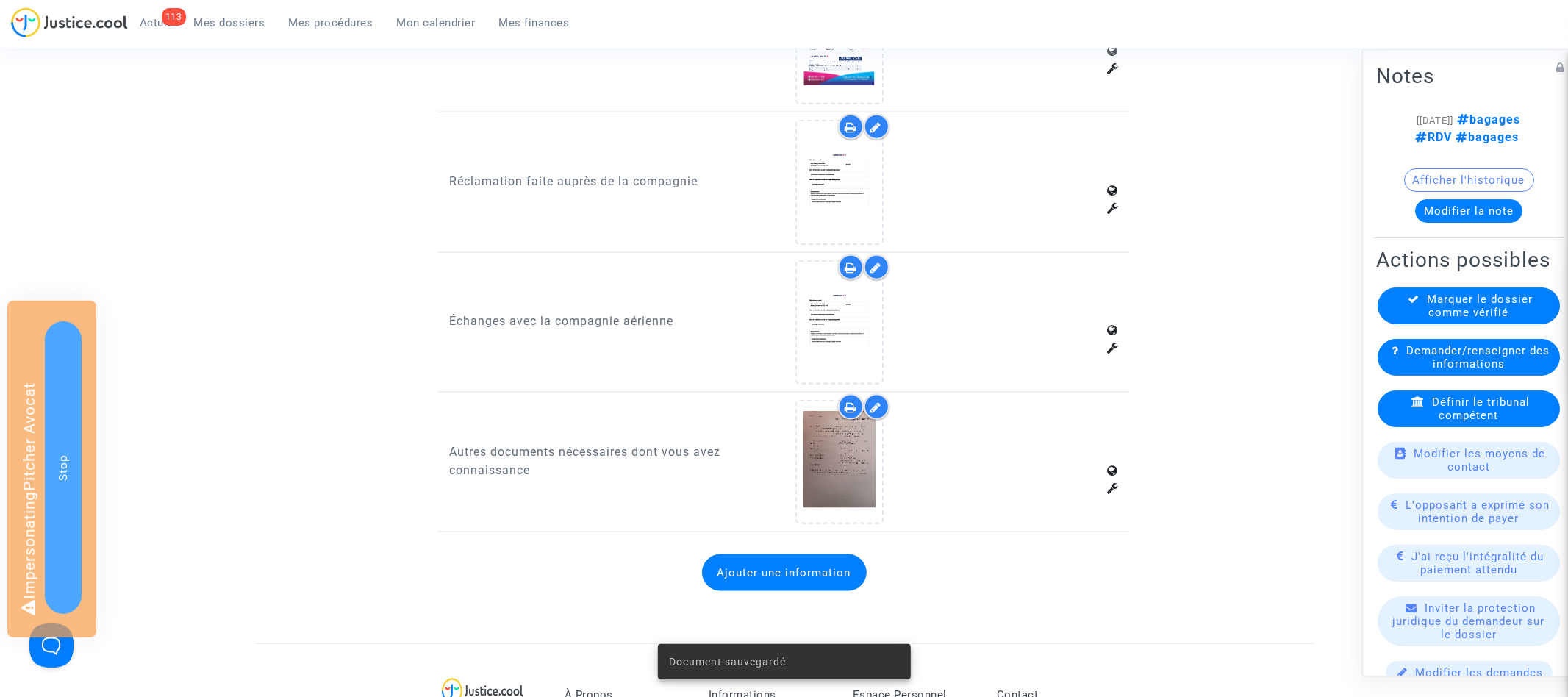
scroll to position [1406, 0]
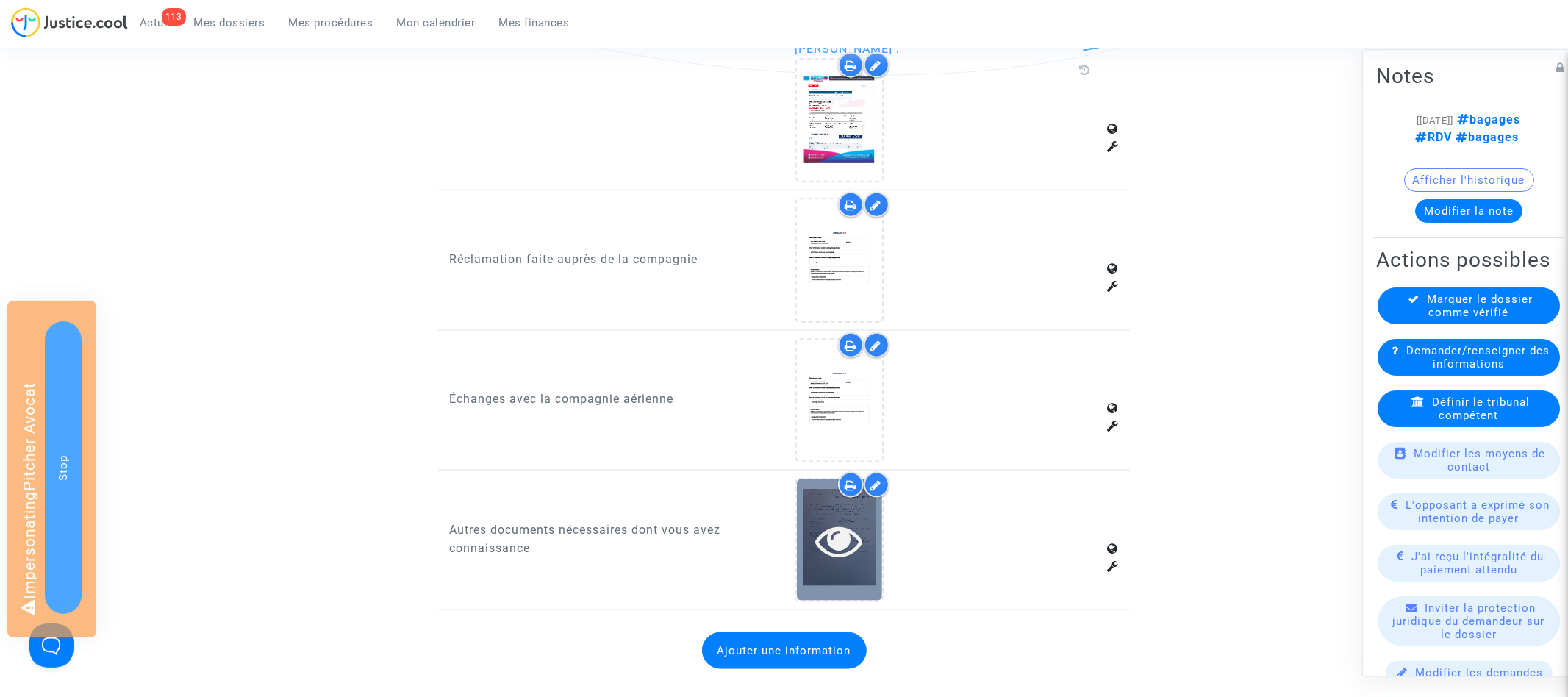
click at [843, 527] on icon at bounding box center [839, 540] width 48 height 47
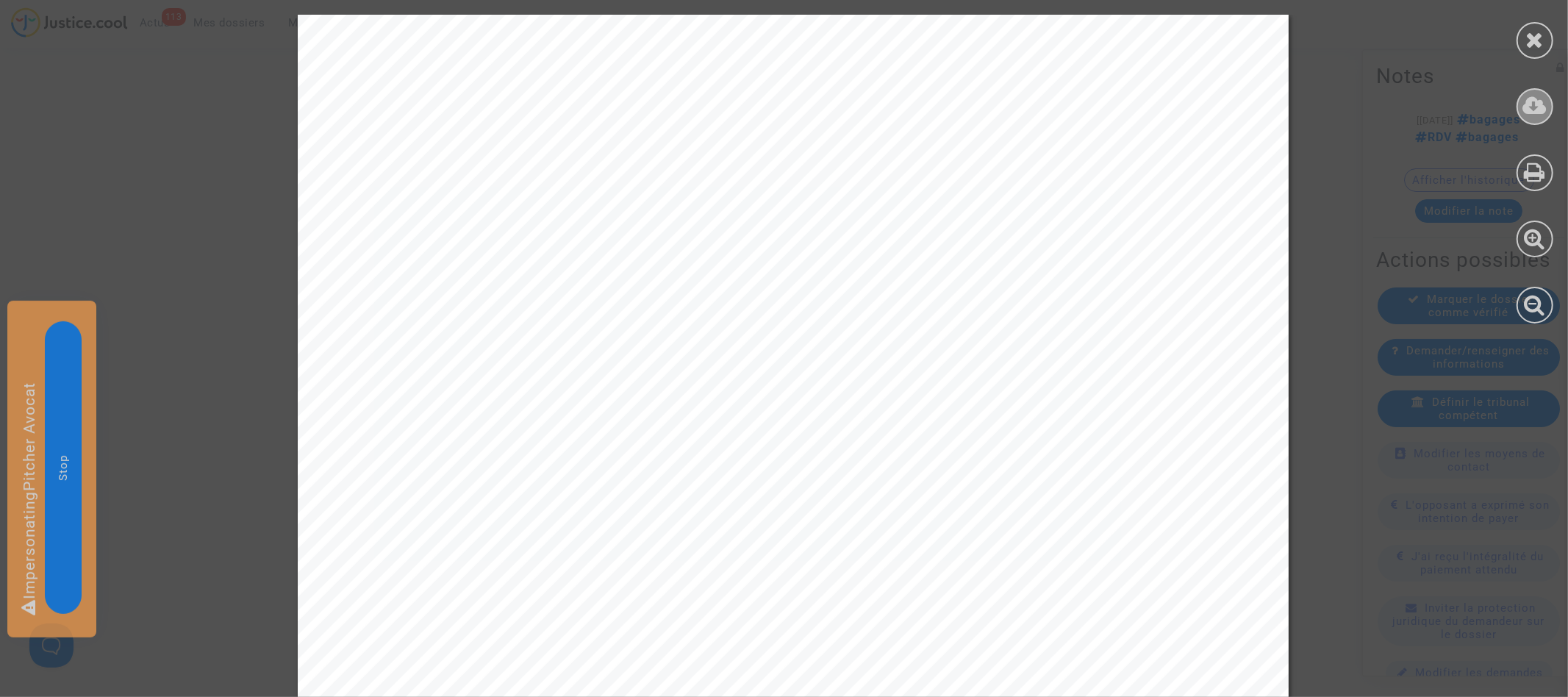
click at [1542, 105] on icon at bounding box center [1535, 106] width 25 height 22
click at [1537, 46] on icon at bounding box center [1535, 39] width 18 height 22
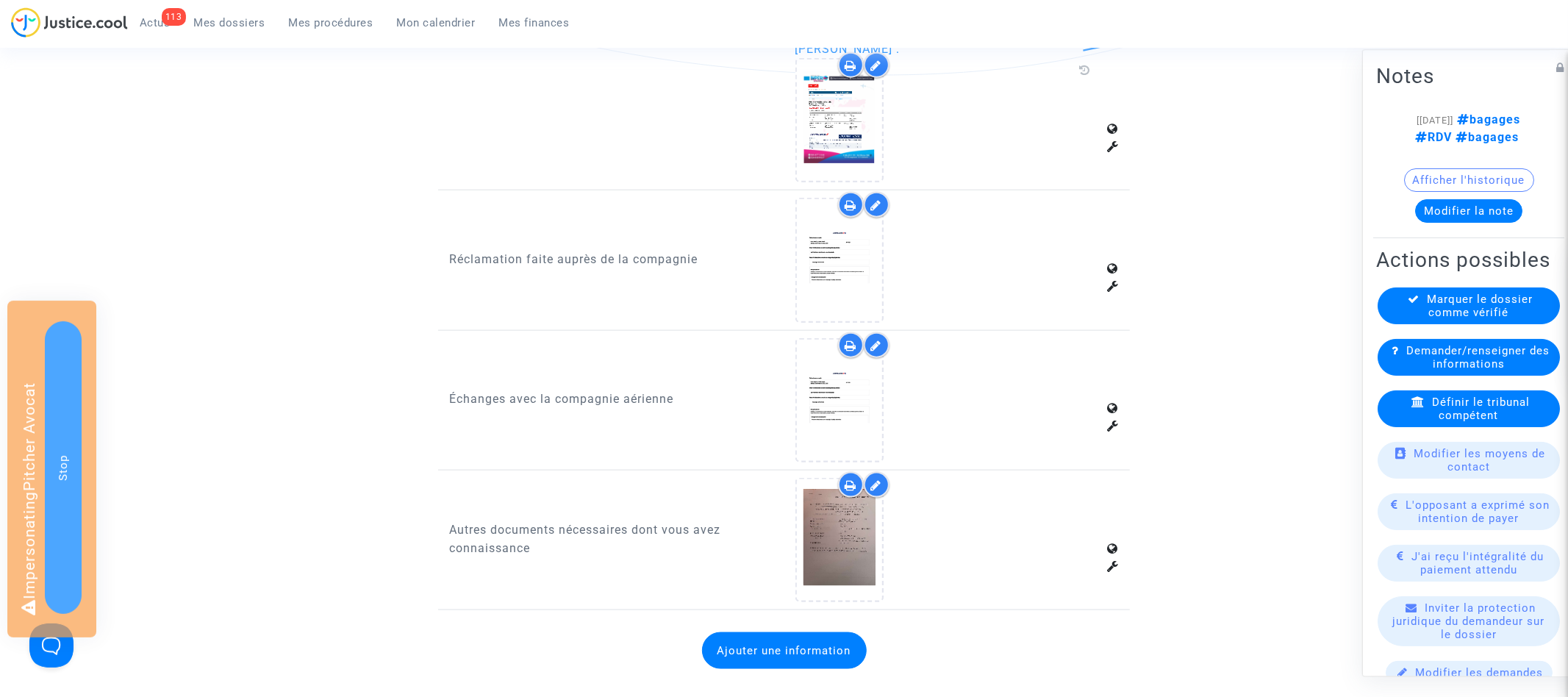
click at [717, 639] on button "Ajouter une information" at bounding box center [784, 650] width 165 height 37
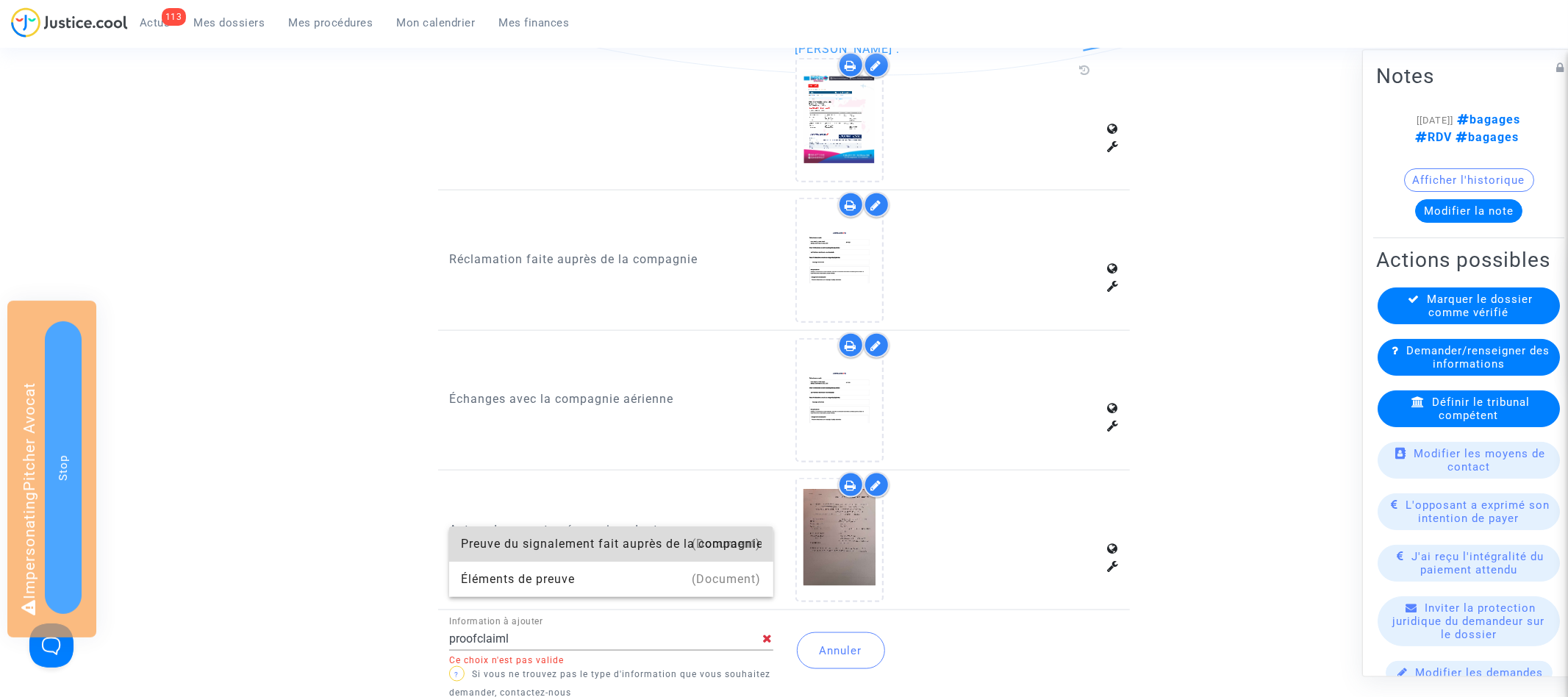
click at [558, 549] on div "Preuve du signalement fait auprès de la compagnie aérienne" at bounding box center [611, 543] width 300 height 35
type input "Preuve du signalement fait auprès de la compagnie aérienne"
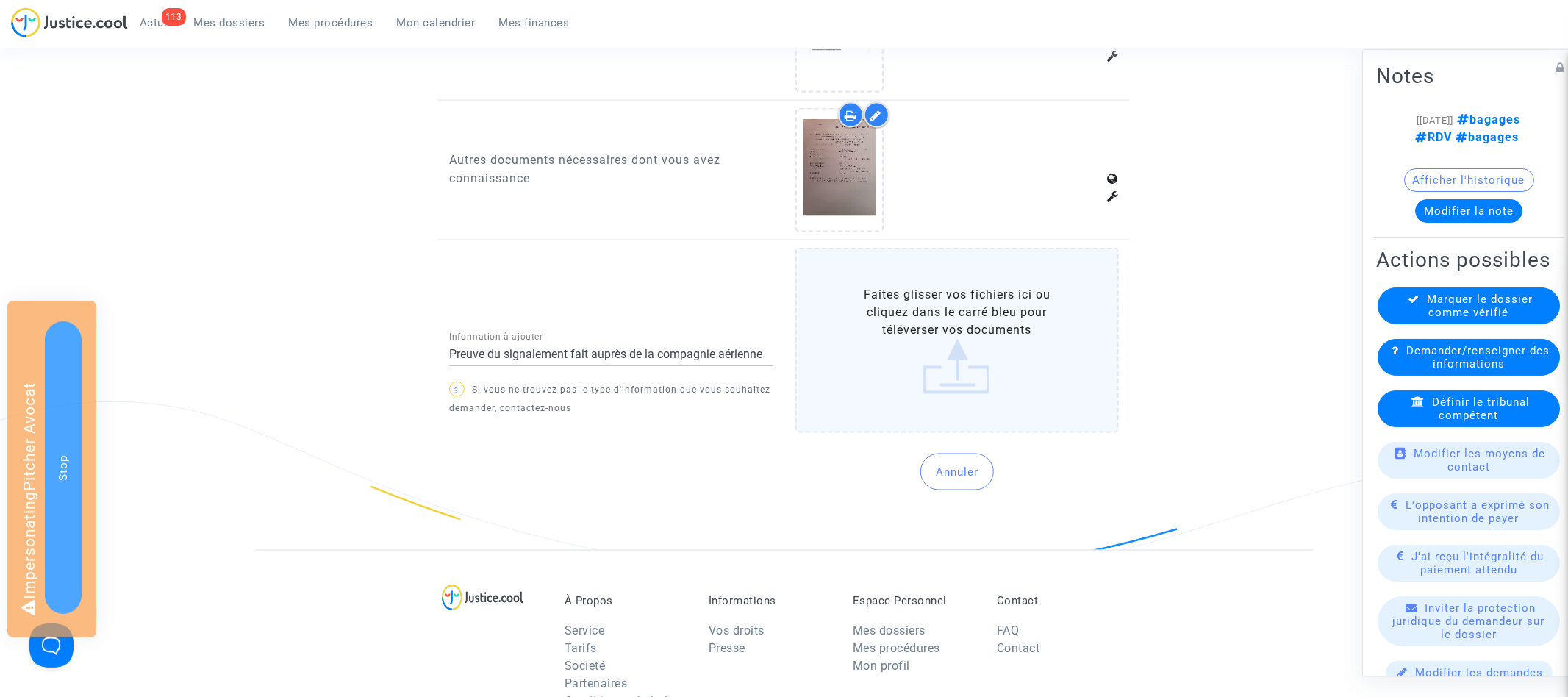
scroll to position [1870, 0]
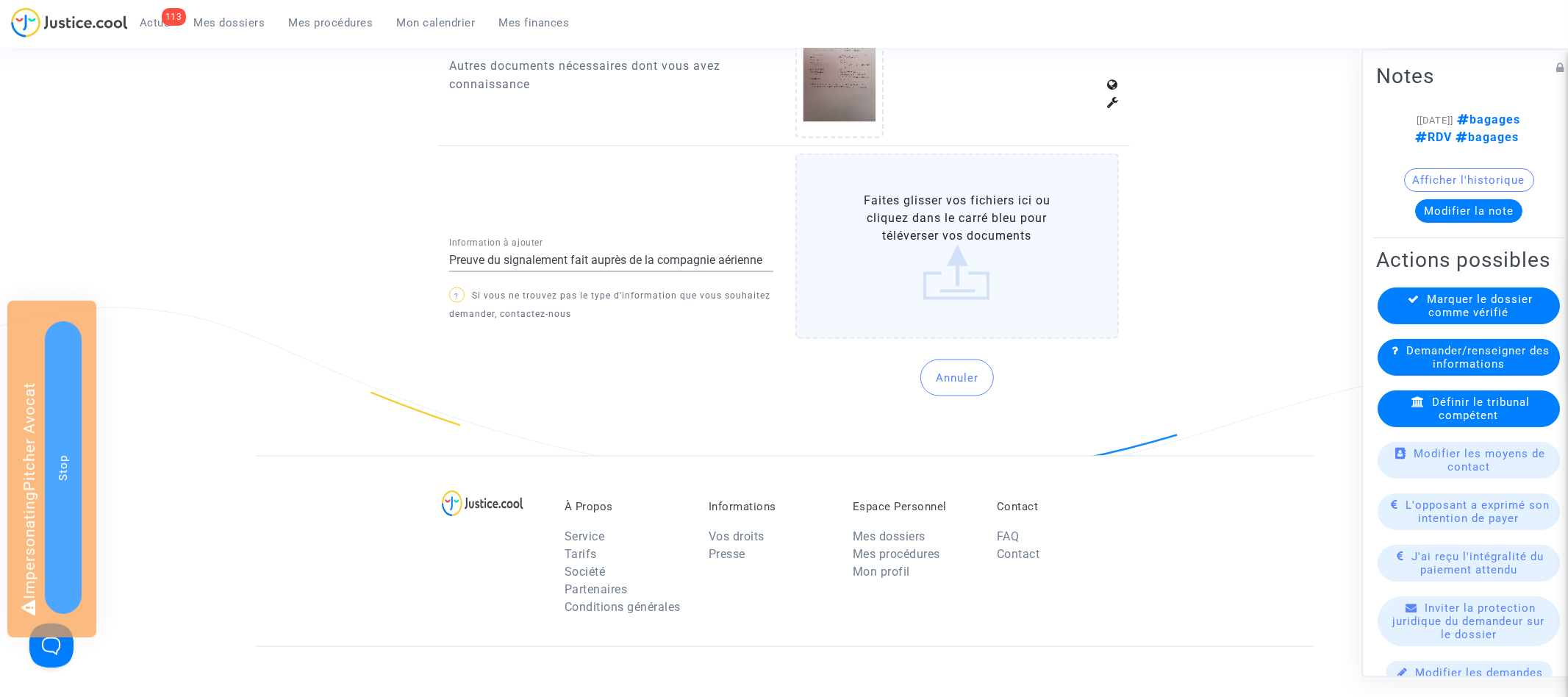
click at [992, 222] on label "Faites glisser vos fichiers ici ou cliquez dans le carré bleu pour téléverser v…" at bounding box center [957, 246] width 324 height 186
click at [0, 0] on input "Faites glisser vos fichiers ici ou cliquez dans le carré bleu pour téléverser v…" at bounding box center [0, 0] width 0 height 0
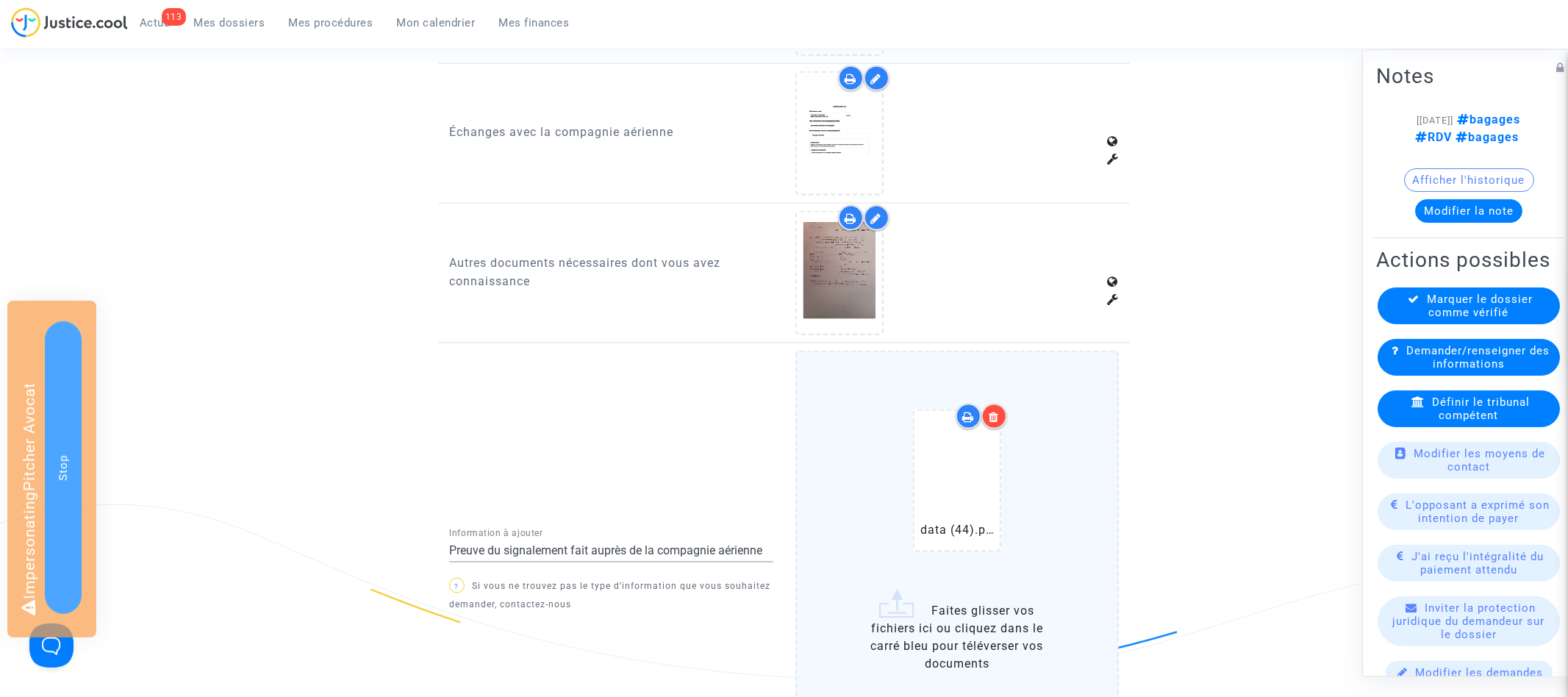
scroll to position [1711, 0]
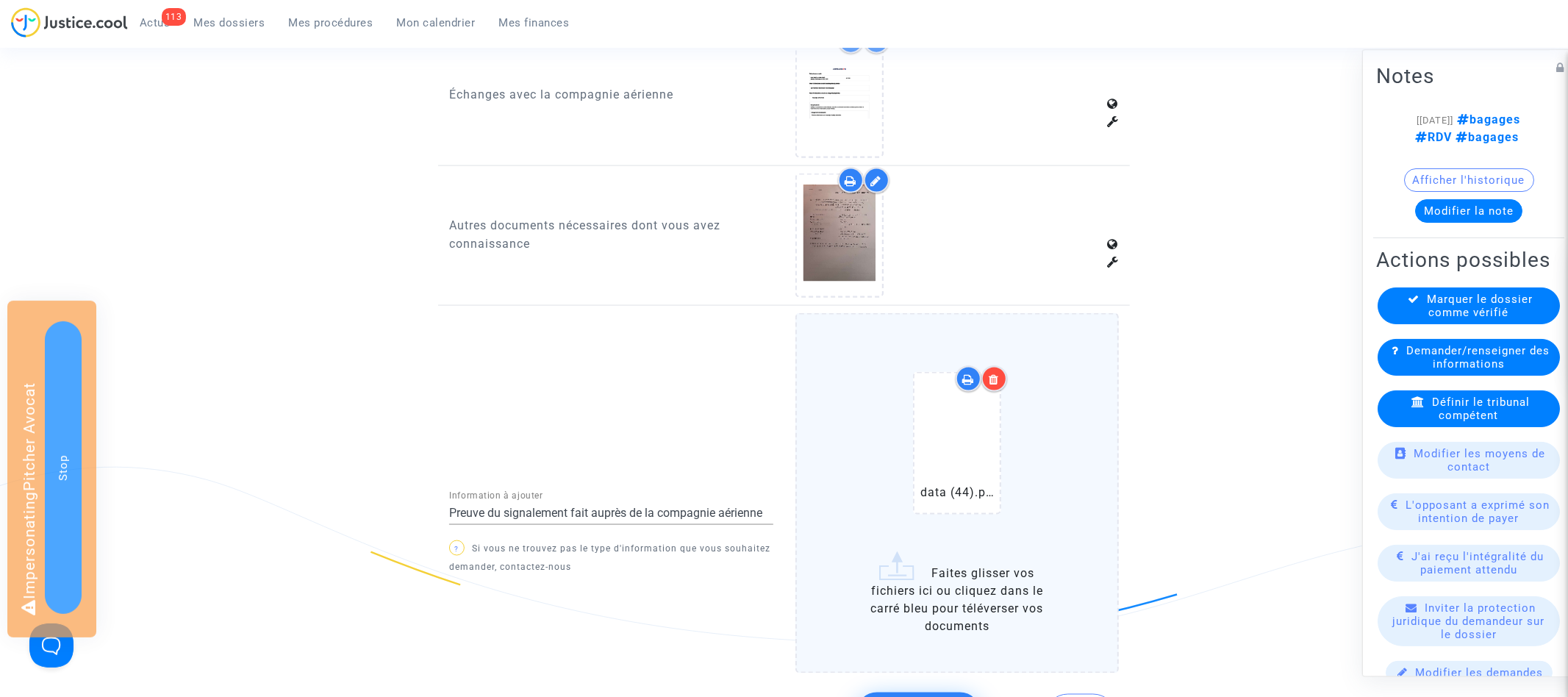
drag, startPoint x: 906, startPoint y: 678, endPoint x: 920, endPoint y: 642, distance: 38.6
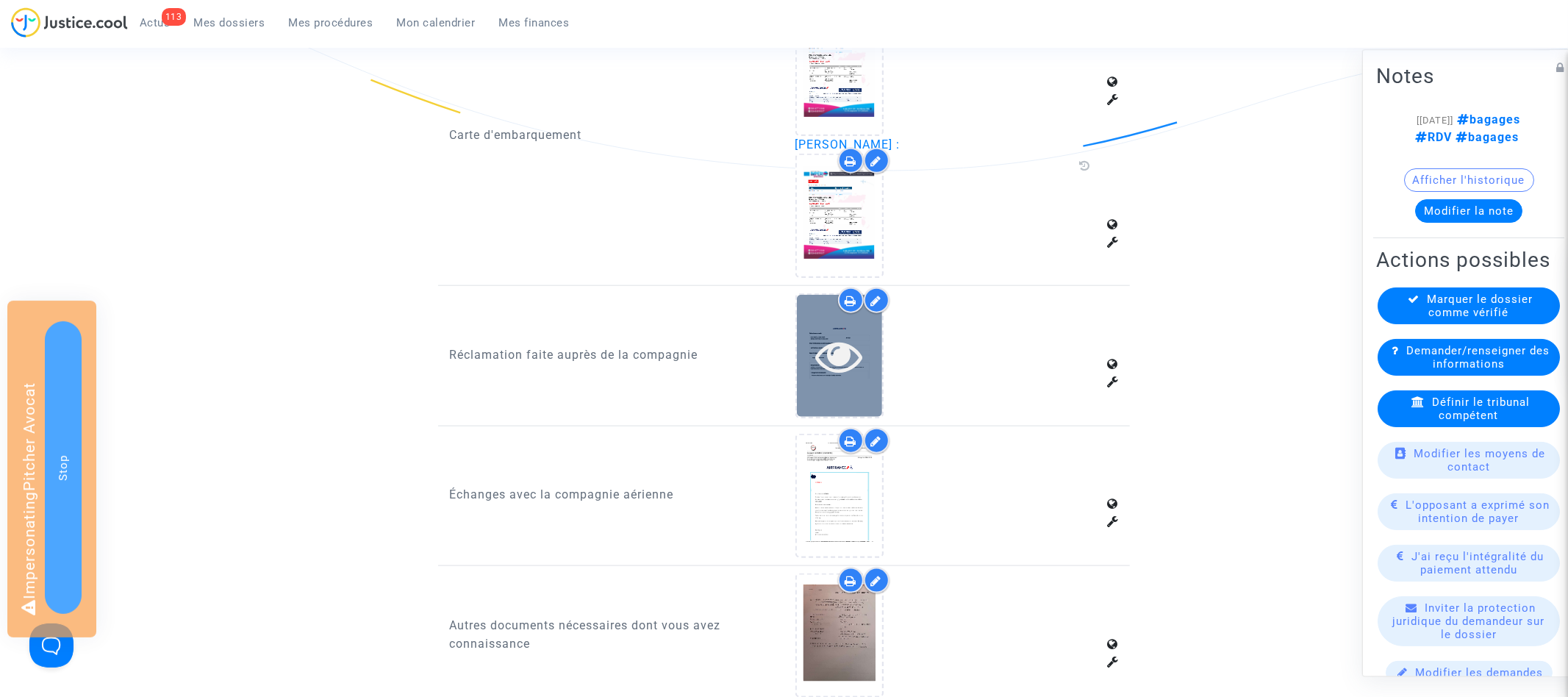
scroll to position [0, 0]
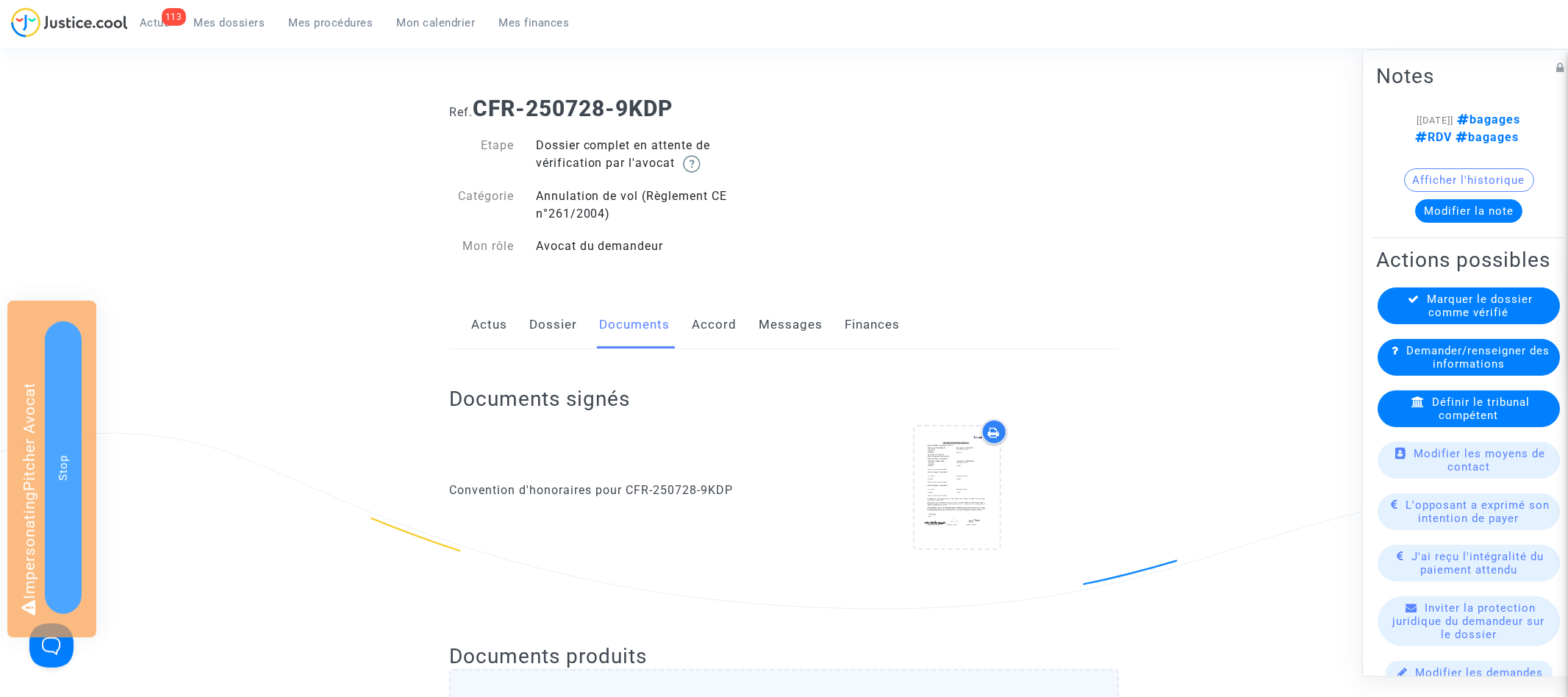
click at [483, 111] on b "CFR-250728-9KDP" at bounding box center [573, 108] width 200 height 25
drag, startPoint x: 481, startPoint y: 108, endPoint x: 808, endPoint y: 107, distance: 327.0
click at [808, 107] on h1 "Ref. CFR-250728-9KDP" at bounding box center [784, 108] width 670 height 26
copy b "CFR-250728-9KDP"
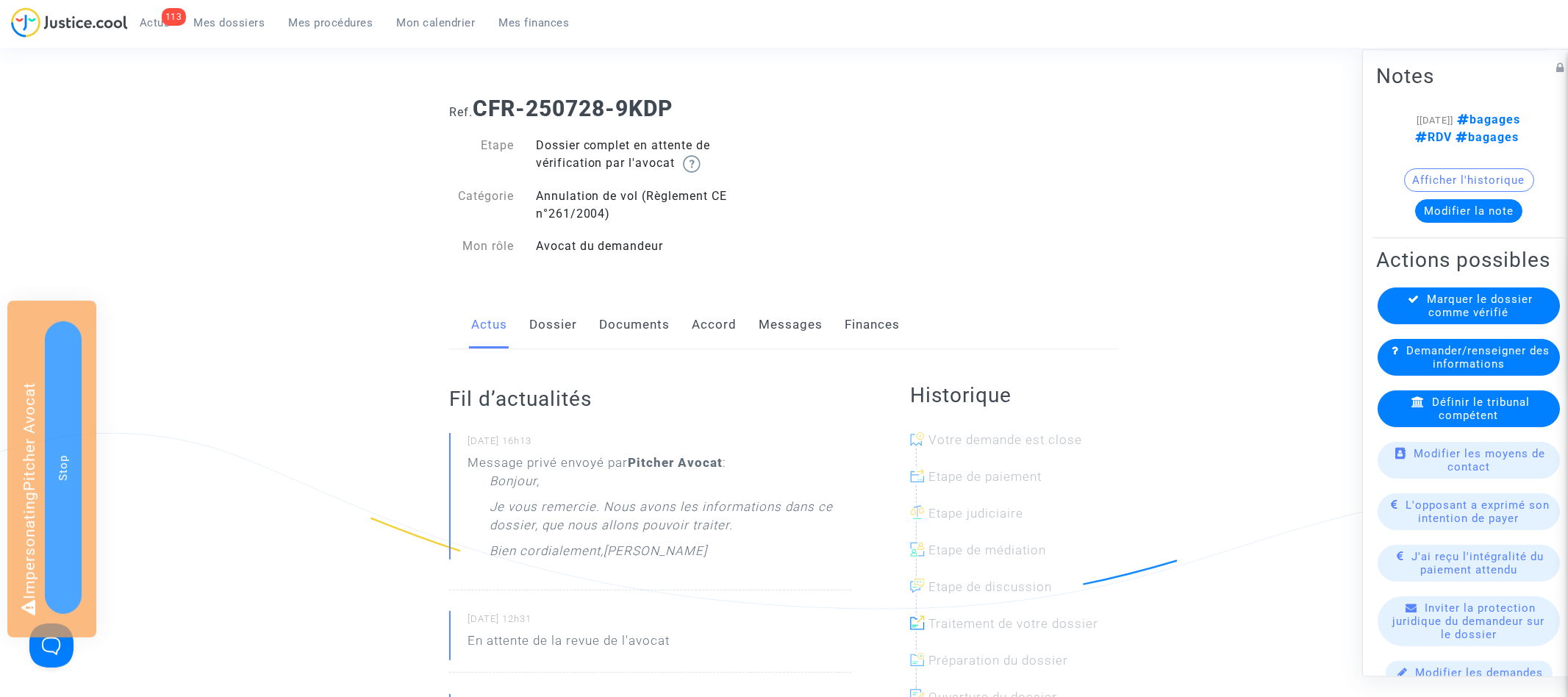
click at [472, 86] on div "Ref. CFR-250728-9KDP" at bounding box center [784, 103] width 692 height 38
drag, startPoint x: 477, startPoint y: 117, endPoint x: 746, endPoint y: 116, distance: 269.0
click at [746, 116] on h1 "Ref. CFR-250728-9KDP" at bounding box center [784, 108] width 670 height 26
copy b "CFR-250728-9KDP"
click at [1463, 220] on button "Modifier la note" at bounding box center [1469, 211] width 107 height 24
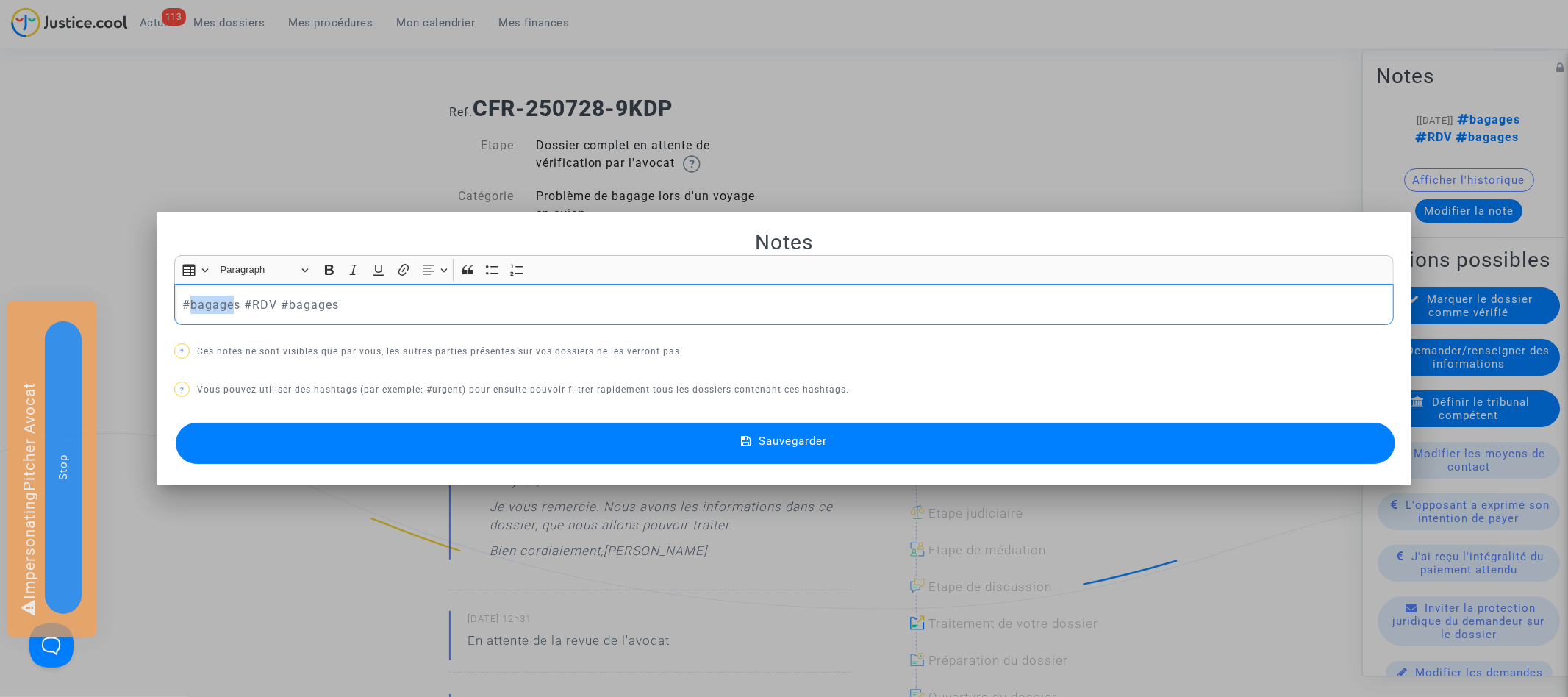
drag, startPoint x: 236, startPoint y: 304, endPoint x: 192, endPoint y: 304, distance: 44.0
click at [192, 304] on p "#bagages #RDV #bagages" at bounding box center [784, 305] width 1204 height 18
click at [411, 307] on p "#luggage #RDV #bagages" at bounding box center [784, 305] width 1204 height 18
click at [392, 437] on button "Sauvegarder" at bounding box center [784, 443] width 1218 height 41
